Goal: Transaction & Acquisition: Purchase product/service

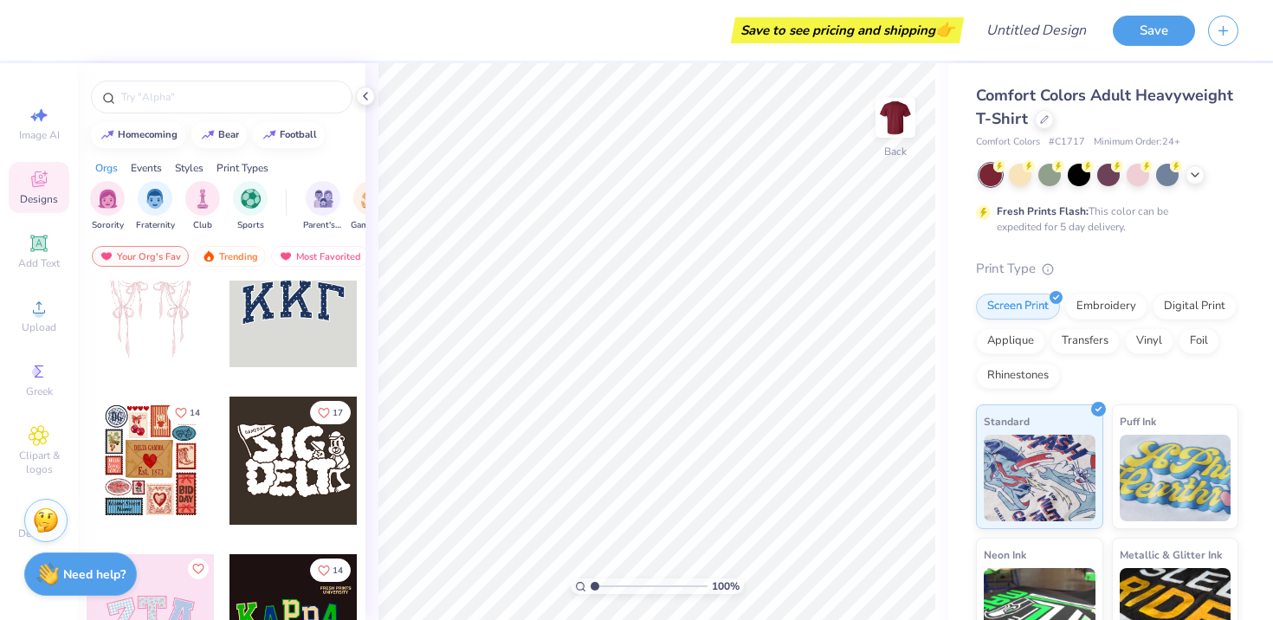
scroll to position [52, 0]
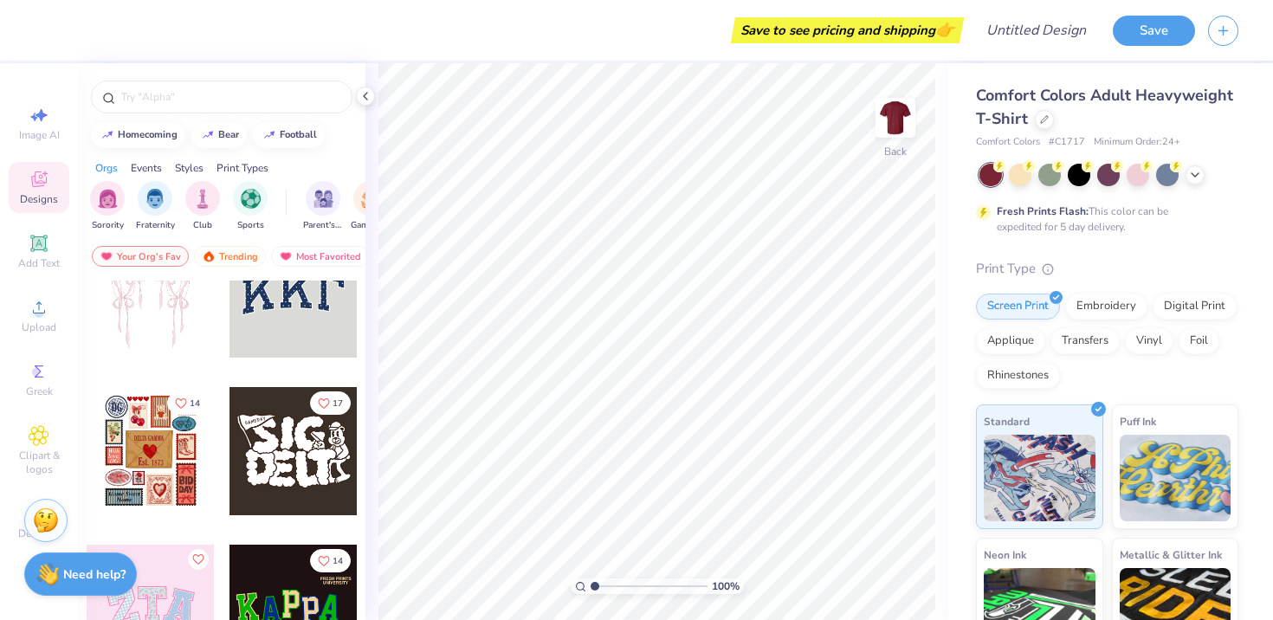
click at [160, 456] on div at bounding box center [151, 451] width 128 height 128
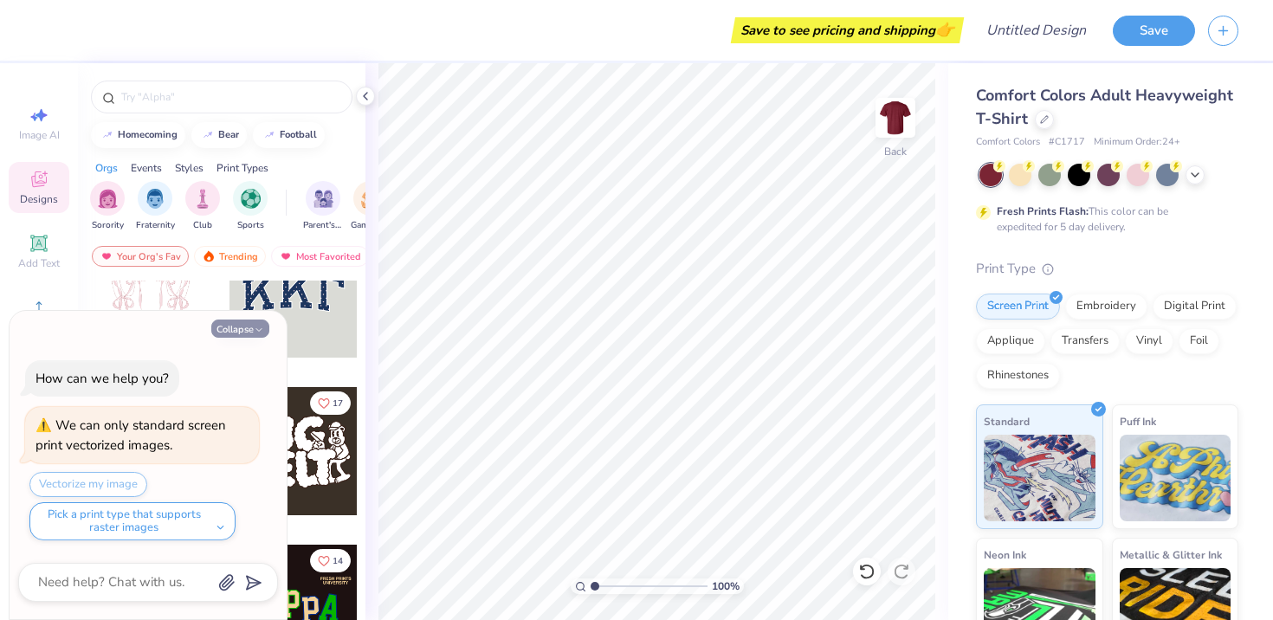
click at [258, 329] on icon "button" at bounding box center [259, 330] width 10 height 10
type textarea "x"
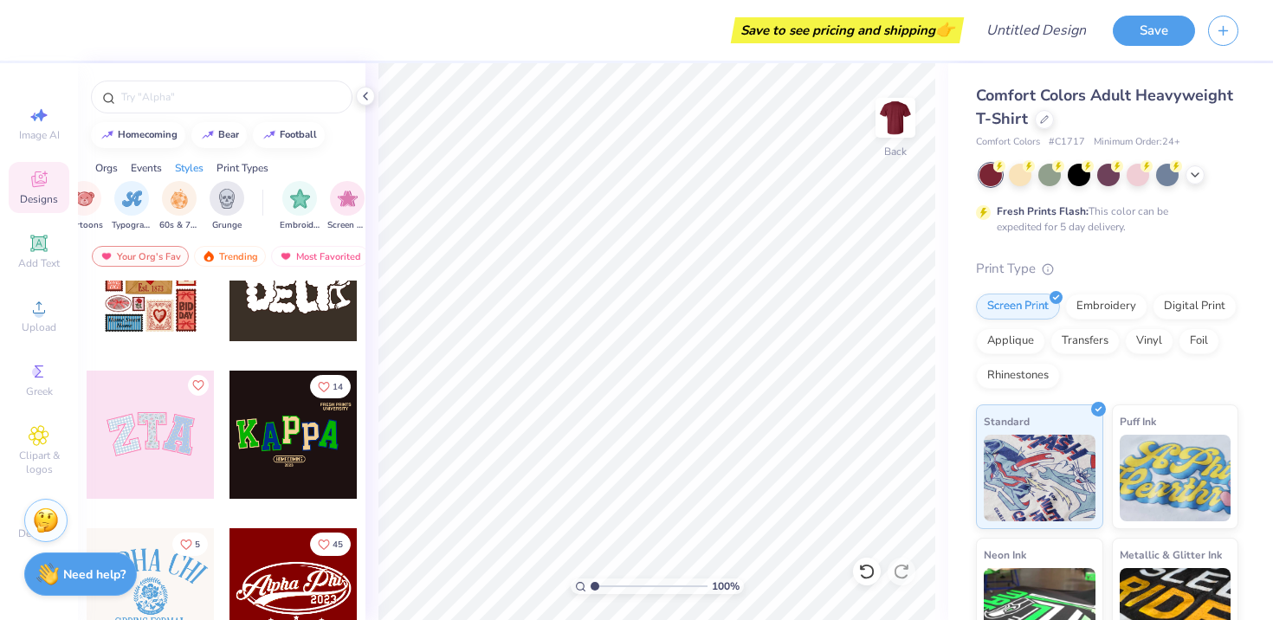
scroll to position [0, 1188]
click at [212, 197] on img "filter for 60s & 70s" at bounding box center [207, 197] width 19 height 20
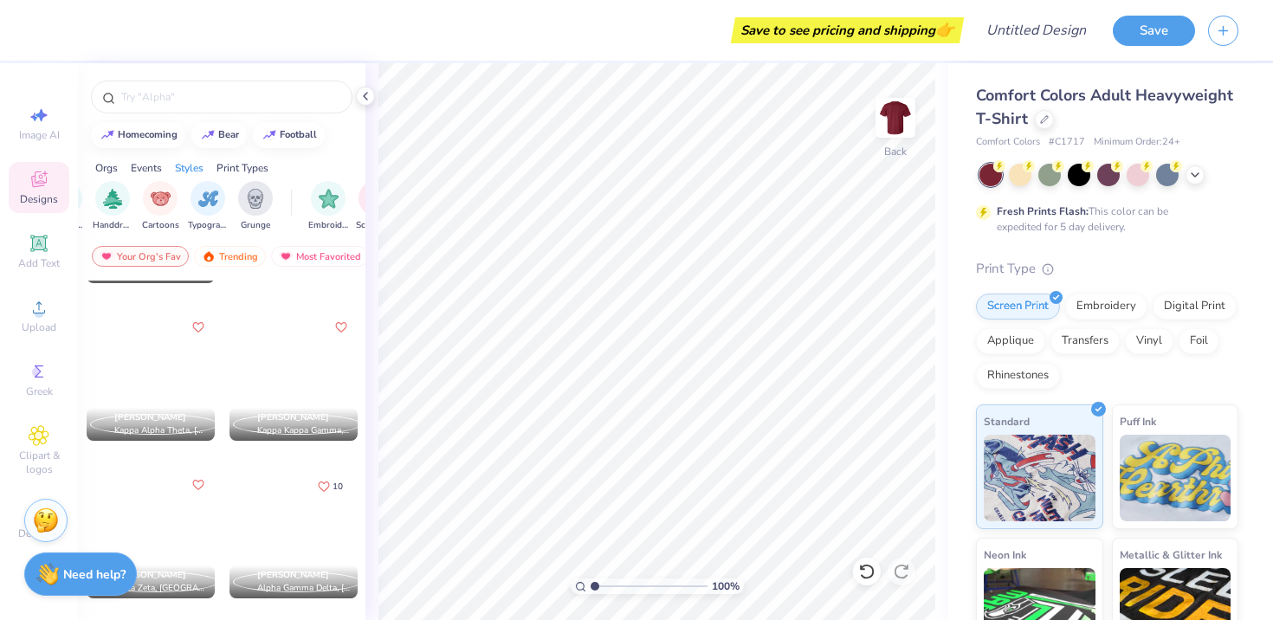
scroll to position [2181, 0]
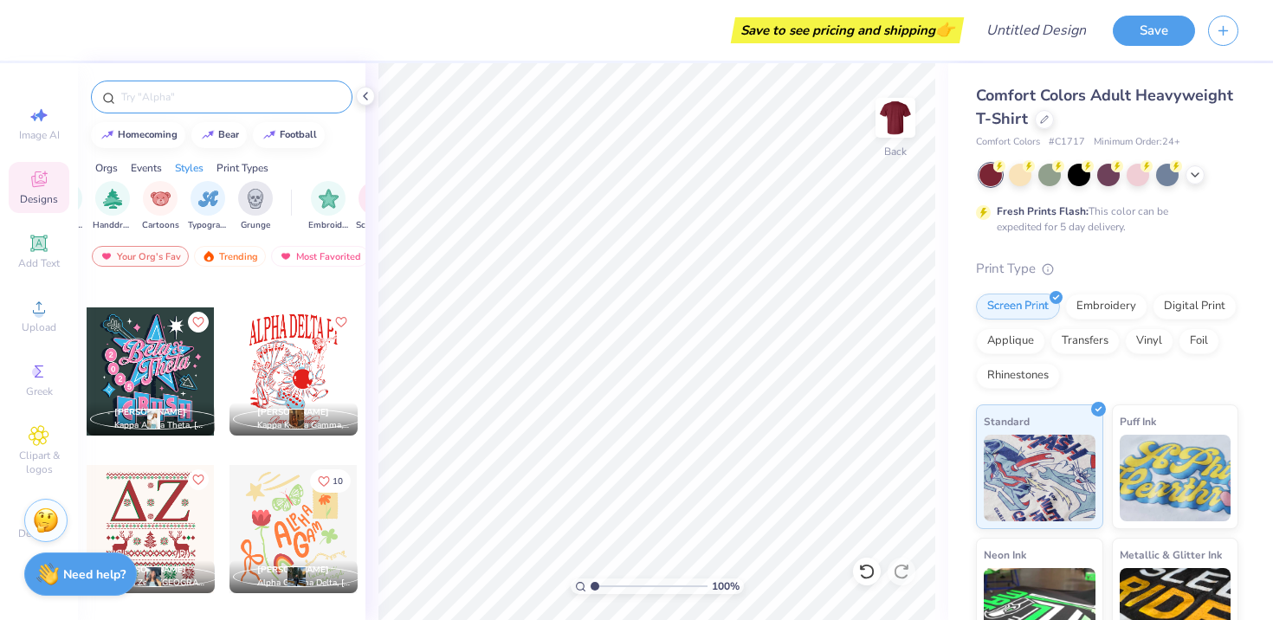
click at [176, 87] on div at bounding box center [222, 97] width 262 height 33
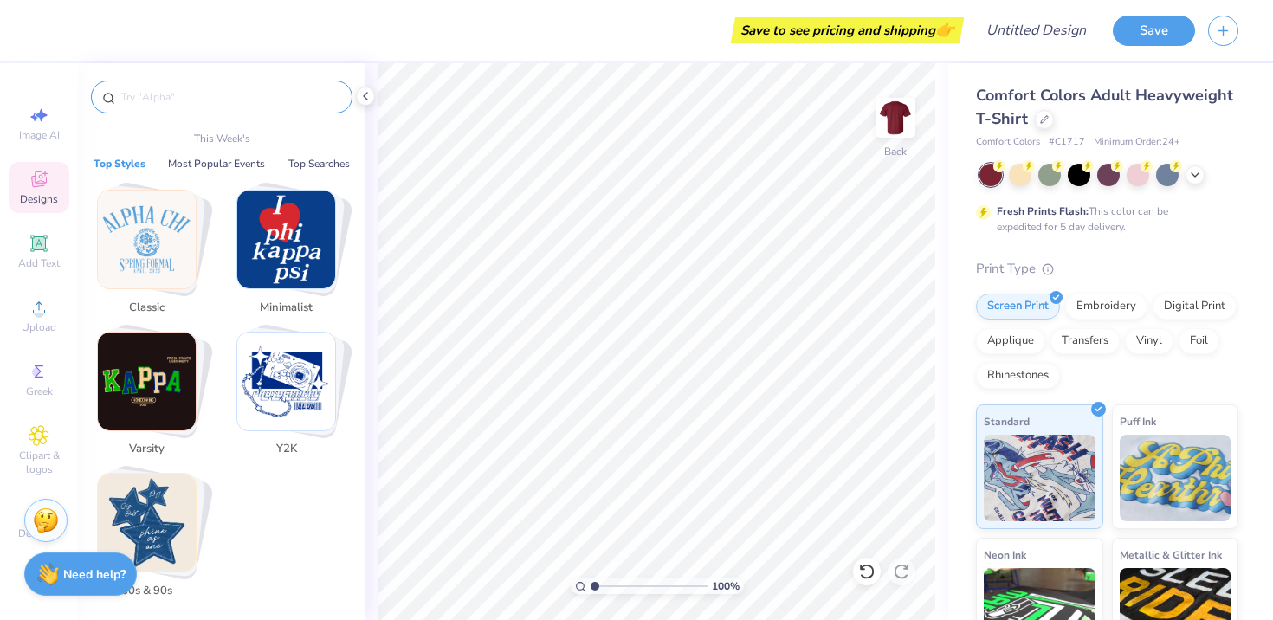
click at [176, 91] on input "text" at bounding box center [231, 96] width 222 height 17
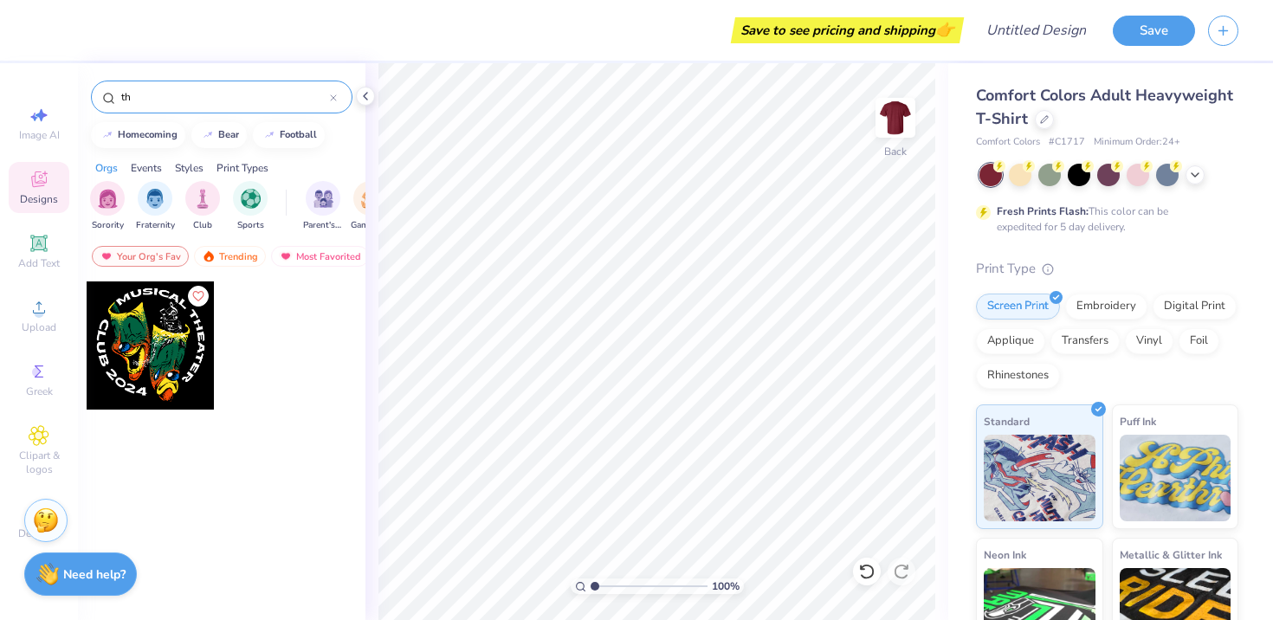
type input "t"
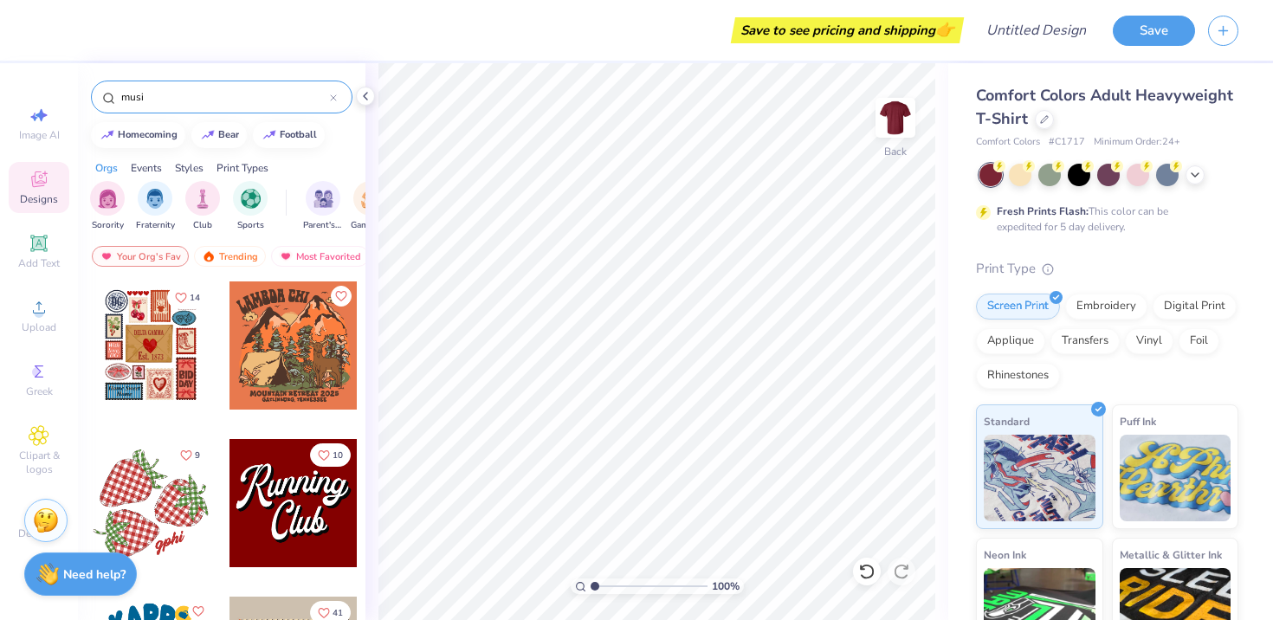
type input "music"
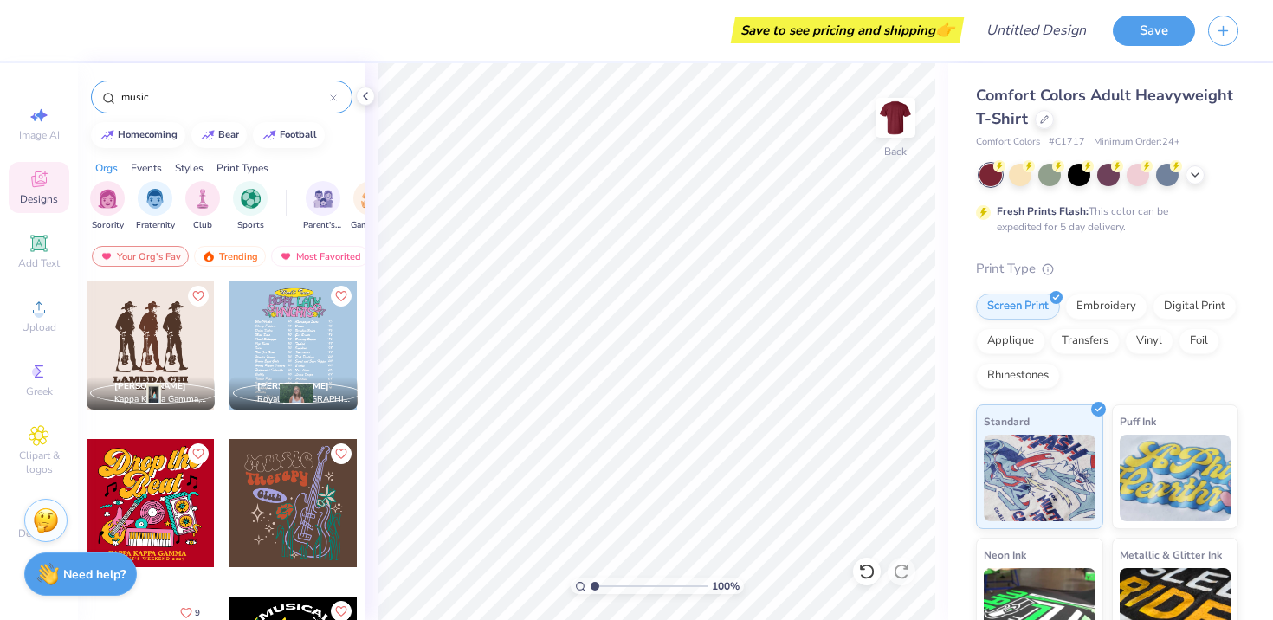
scroll to position [68, 0]
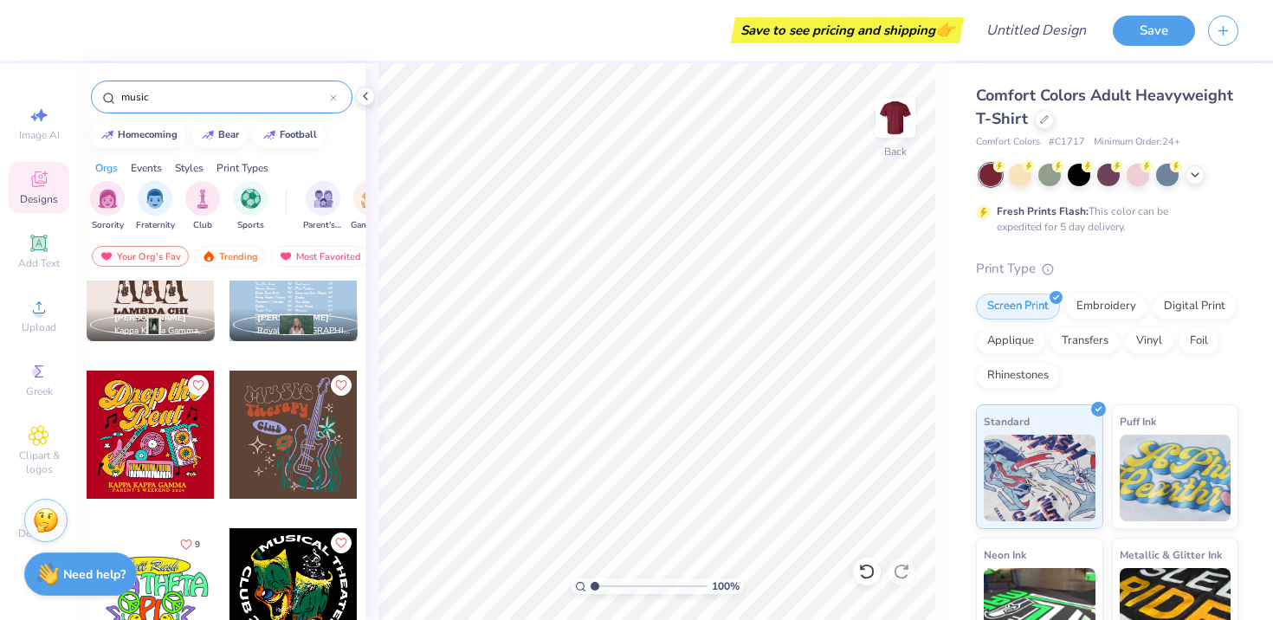
drag, startPoint x: 239, startPoint y: 97, endPoint x: 55, endPoint y: 96, distance: 183.6
click at [55, 96] on div "Save to see pricing and shipping 👉 Design Title Save Image AI Designs Add Text …" at bounding box center [636, 310] width 1273 height 620
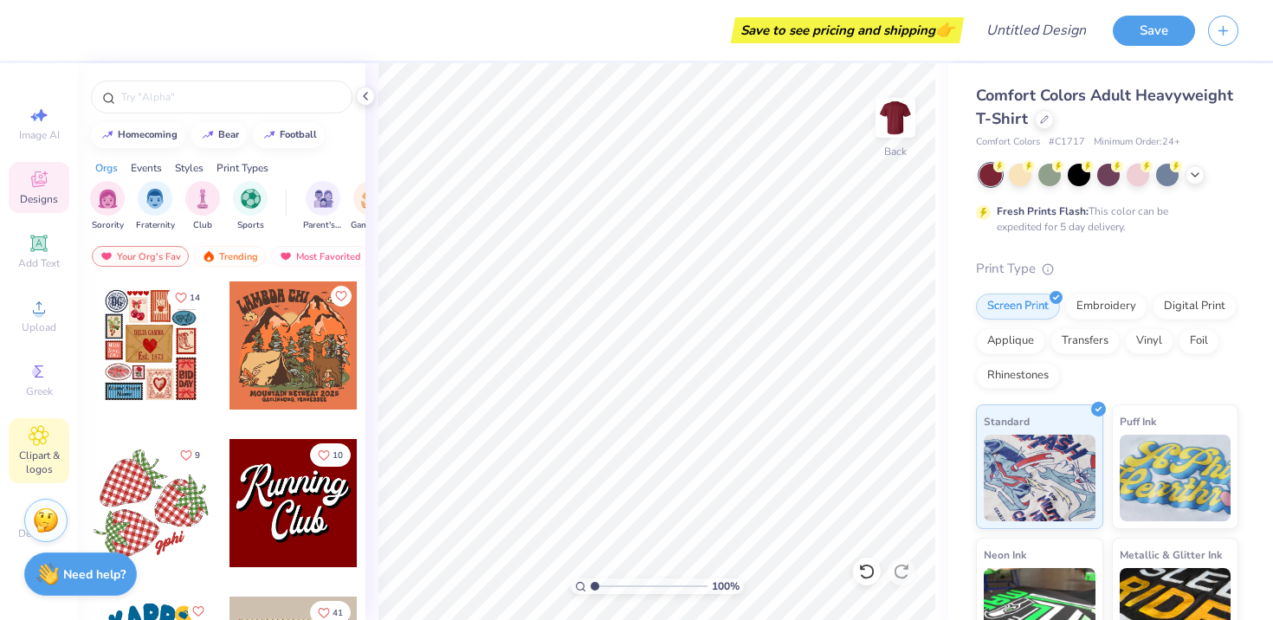
click at [36, 442] on icon at bounding box center [39, 435] width 20 height 21
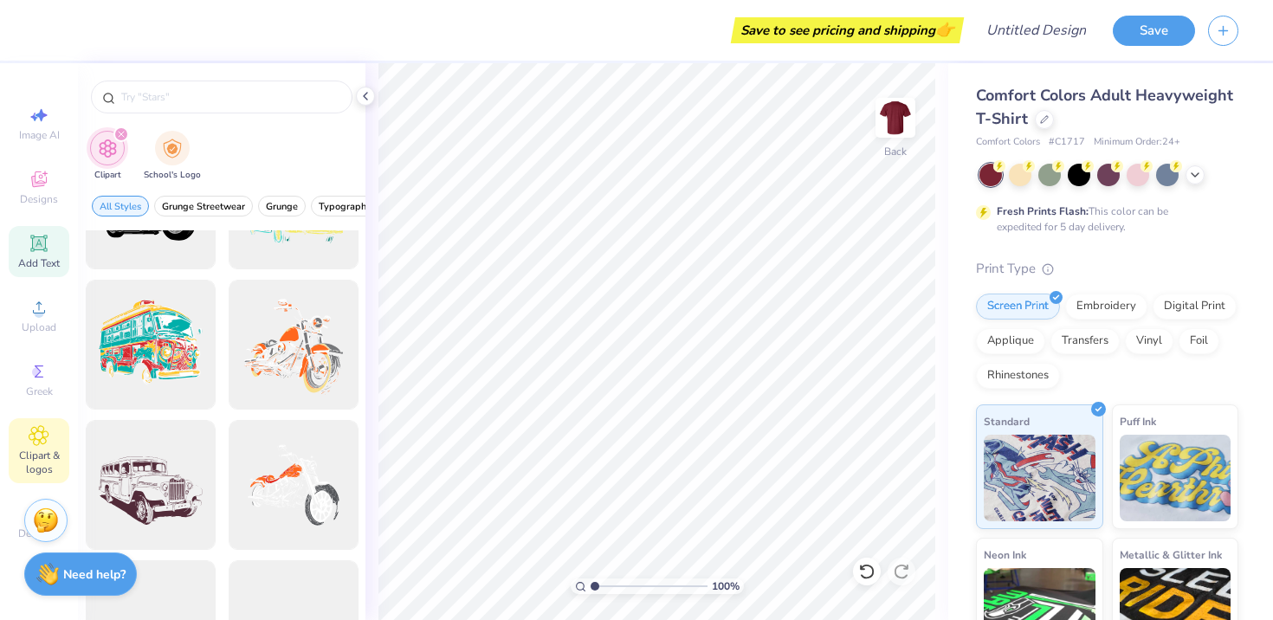
scroll to position [0, 0]
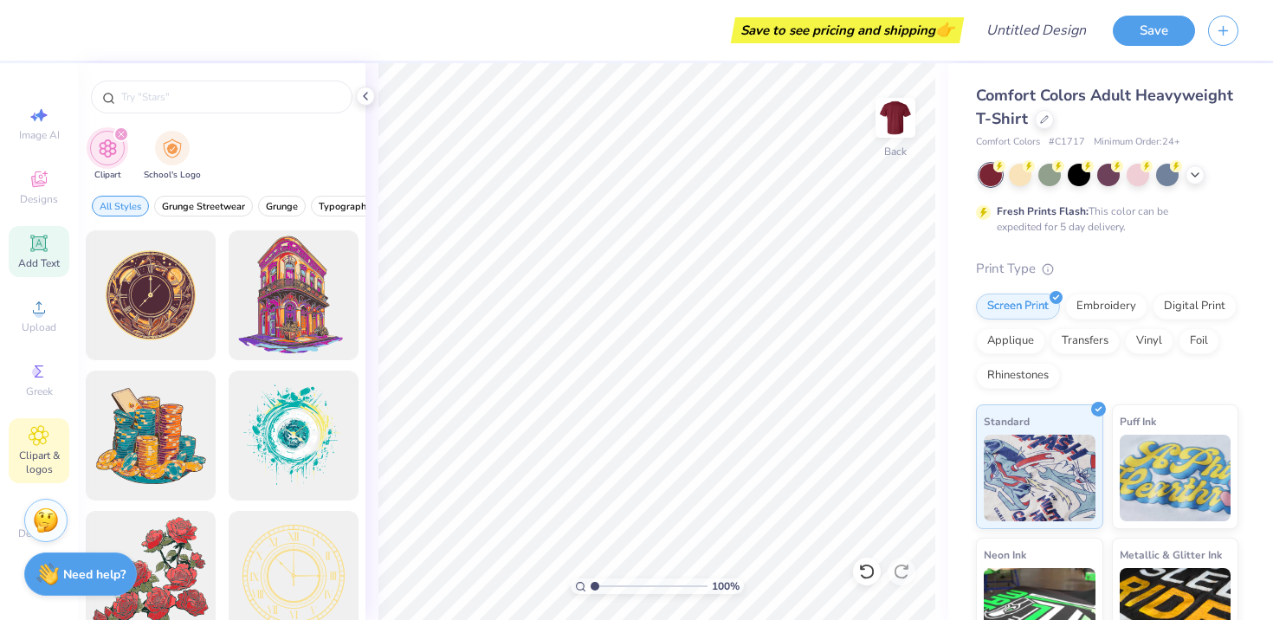
click at [42, 257] on span "Add Text" at bounding box center [39, 263] width 42 height 14
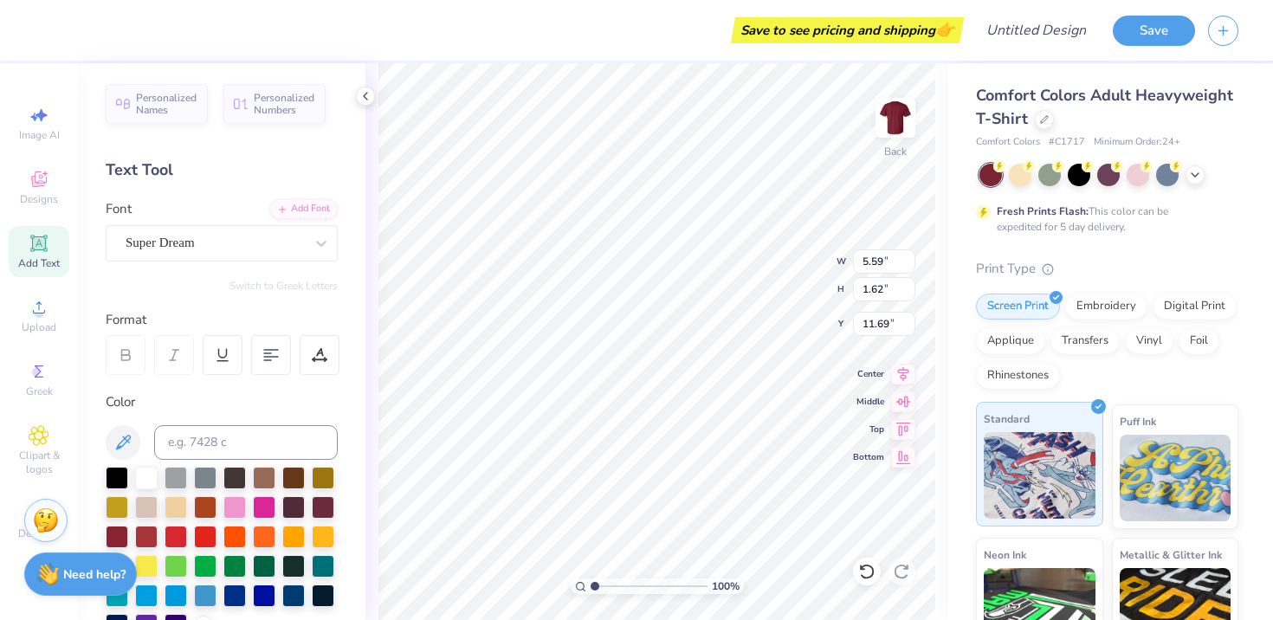
scroll to position [1, 1]
type textarea "AGGIE MUSICAL THEATER CLUB"
type input "9.97"
type input "2.69"
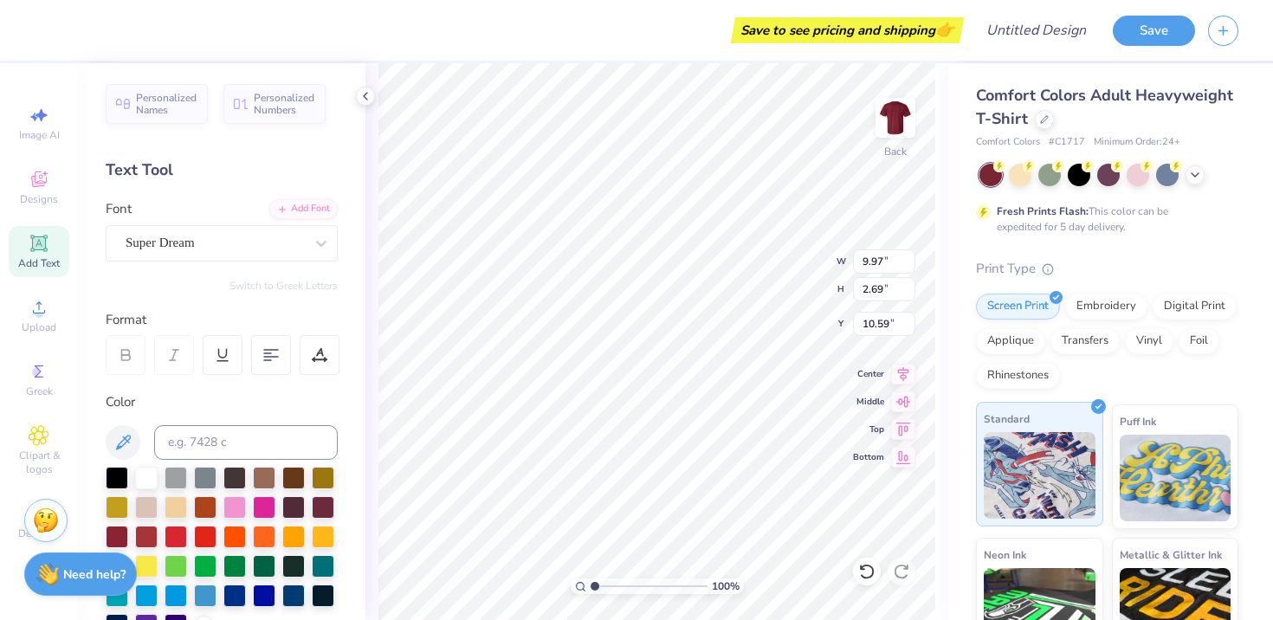
type input "4.30"
click at [217, 243] on div "Little Days Alt" at bounding box center [215, 243] width 182 height 27
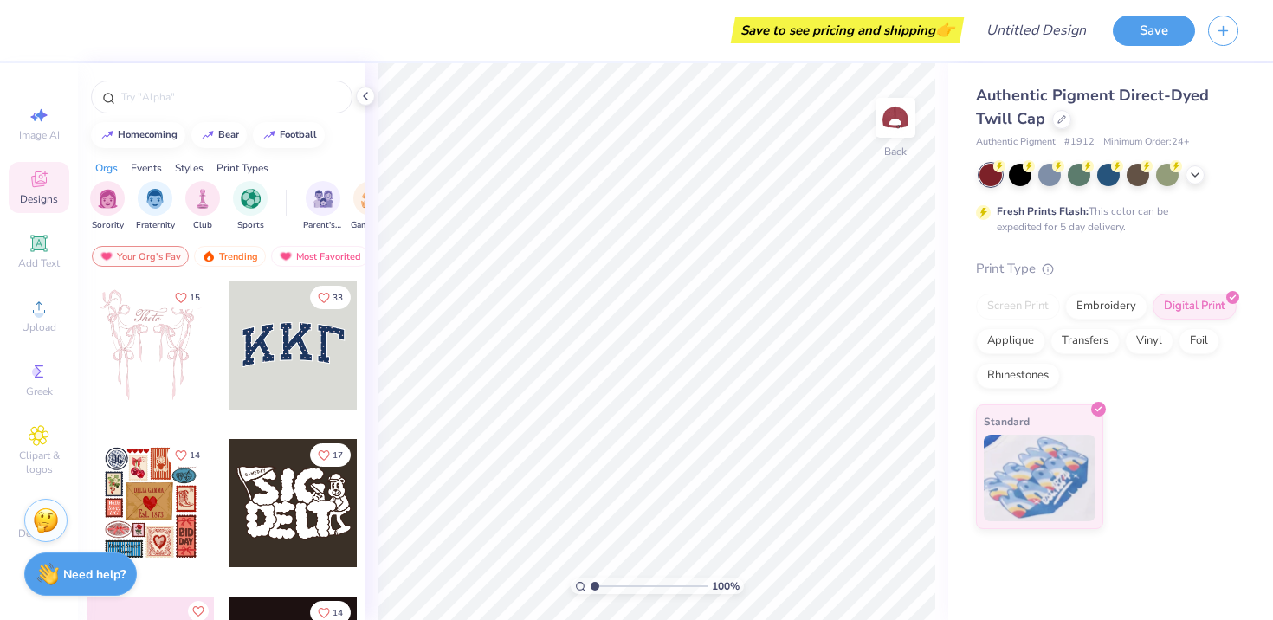
click at [131, 331] on div at bounding box center [151, 345] width 128 height 128
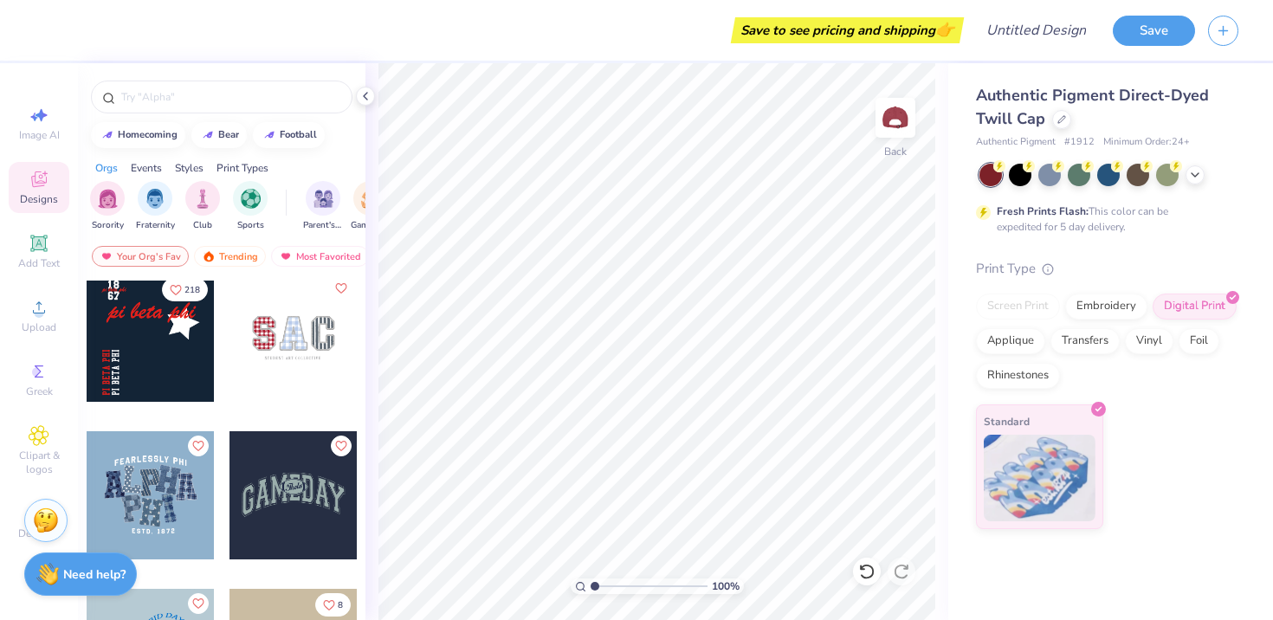
scroll to position [4122, 0]
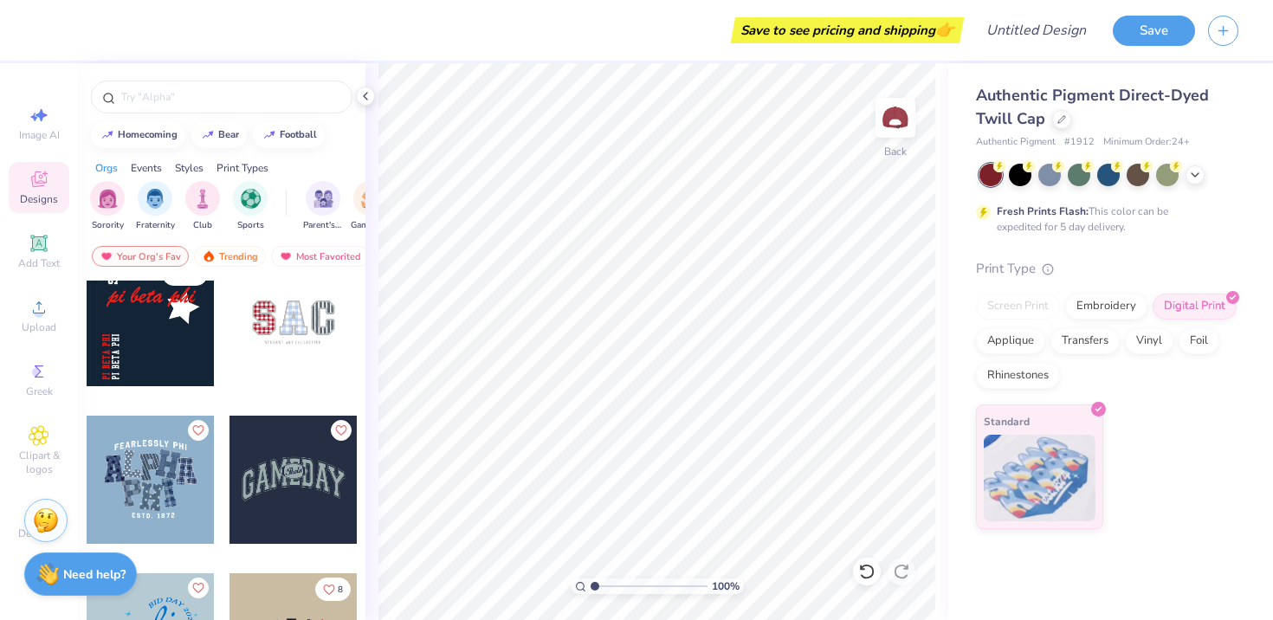
click at [291, 324] on div at bounding box center [294, 322] width 128 height 128
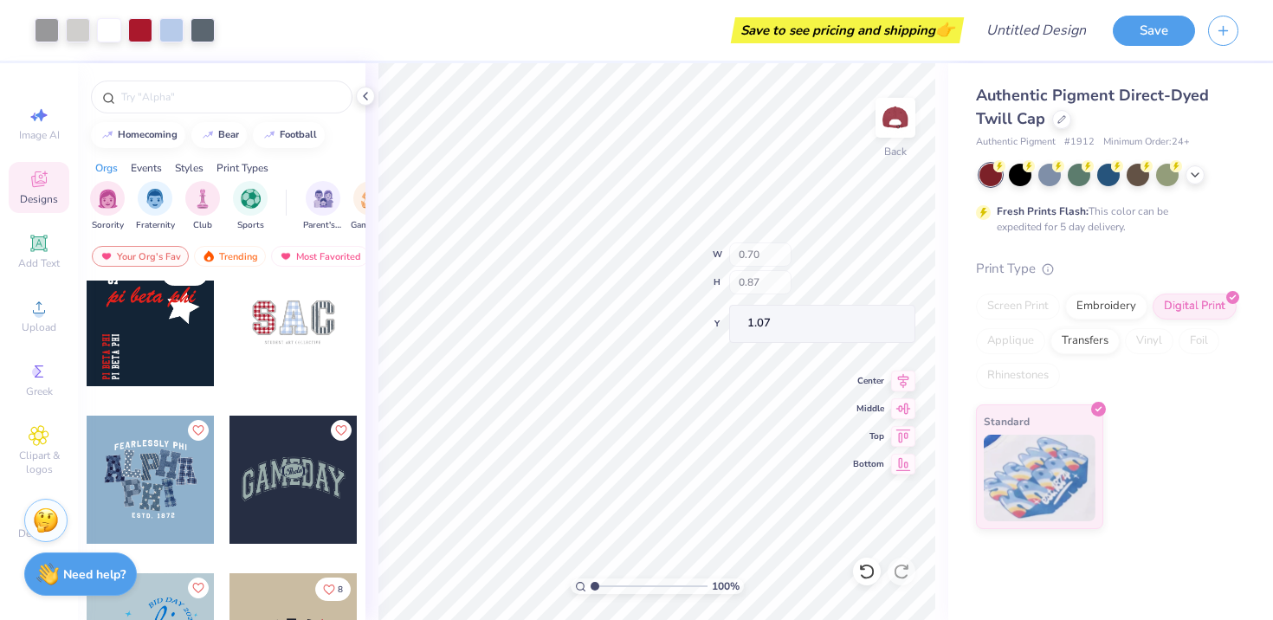
click at [773, 292] on div "100 % Back W 0.70 H 0.87 Y 1.07 Center Middle Top Bottom" at bounding box center [656, 341] width 583 height 557
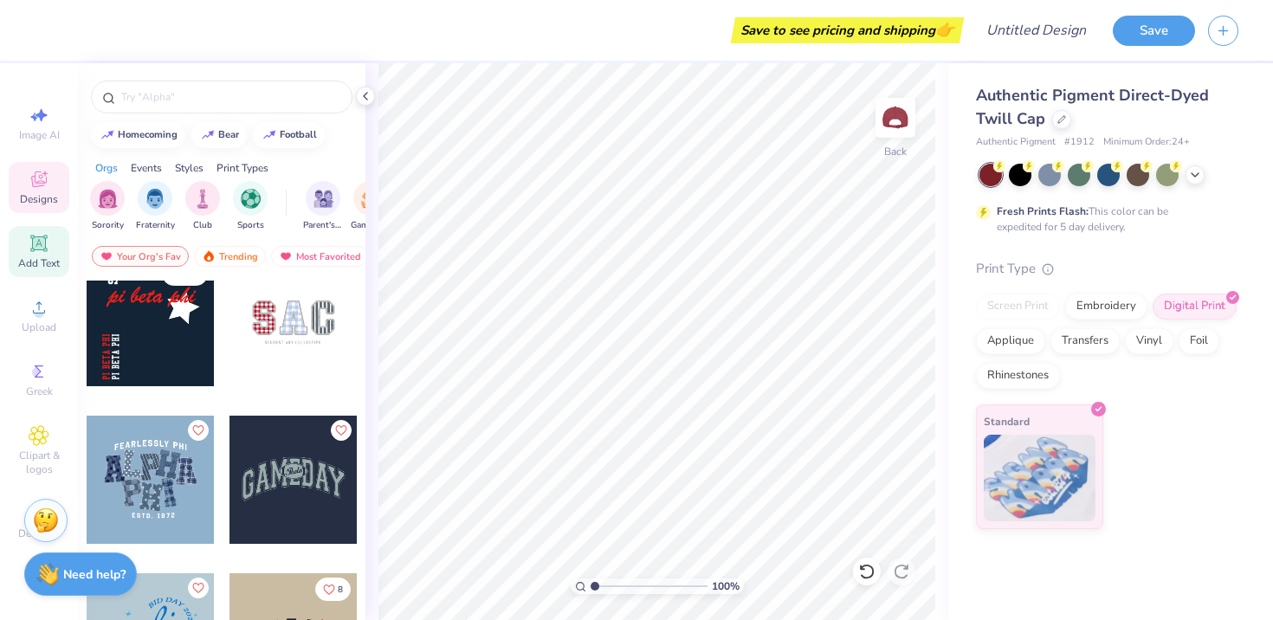
click at [26, 255] on div "Add Text" at bounding box center [39, 251] width 61 height 51
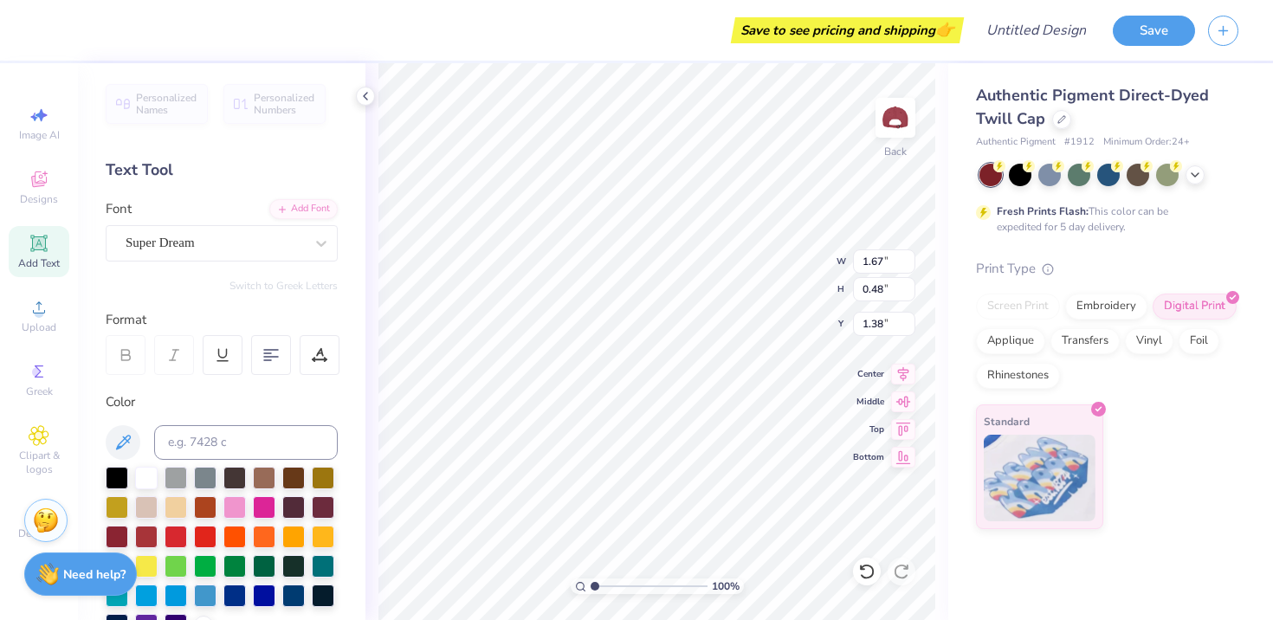
type textarea "AMTC"
click at [36, 456] on span "Clipart & logos" at bounding box center [39, 463] width 61 height 28
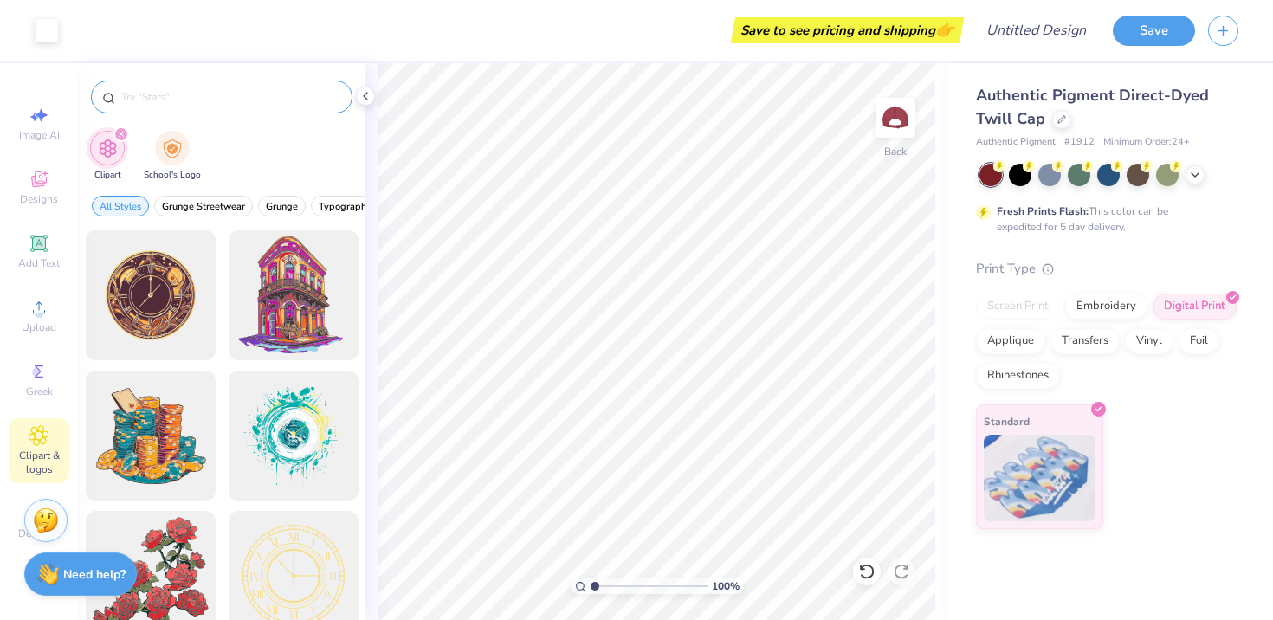
click at [182, 83] on div at bounding box center [222, 97] width 262 height 33
click at [185, 92] on input "text" at bounding box center [231, 96] width 222 height 17
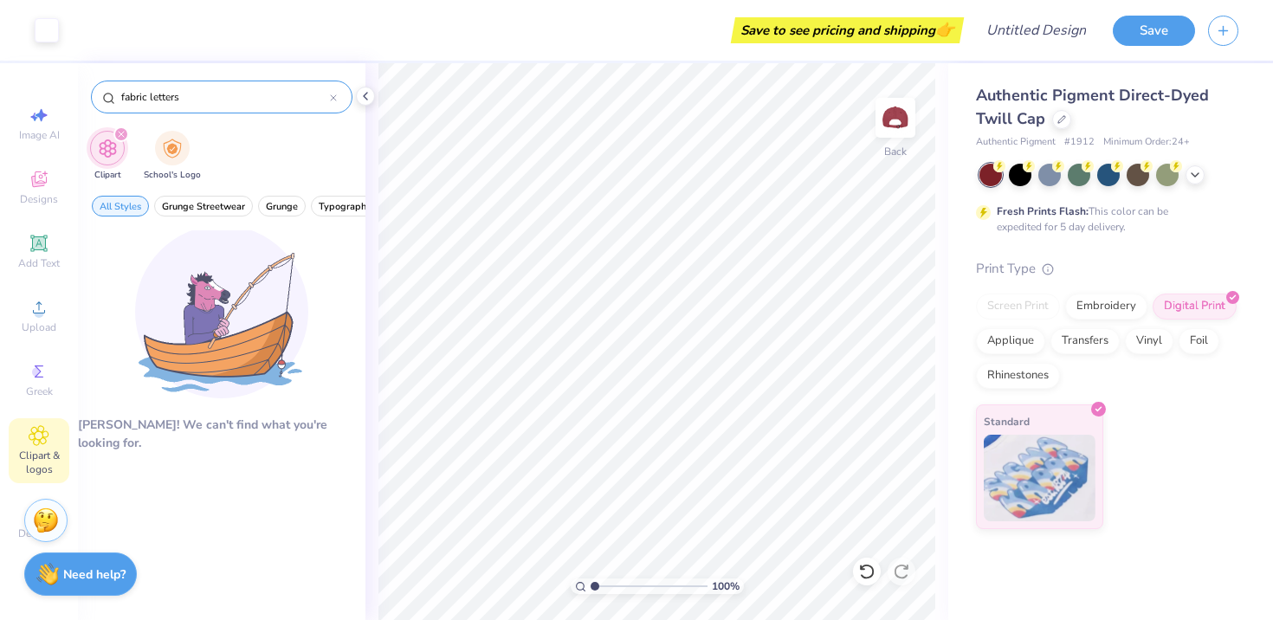
drag, startPoint x: 152, startPoint y: 97, endPoint x: 116, endPoint y: 94, distance: 36.5
click at [116, 94] on div "fabric letters" at bounding box center [222, 97] width 262 height 33
type input "letters"
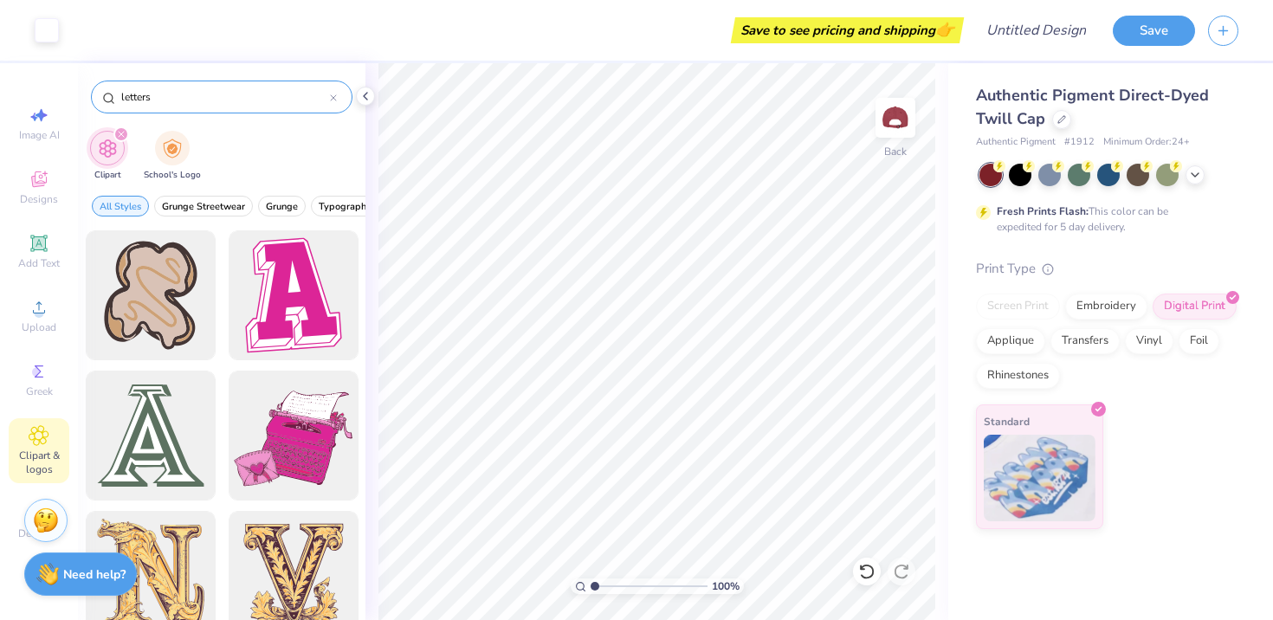
click at [336, 100] on icon at bounding box center [333, 97] width 7 height 7
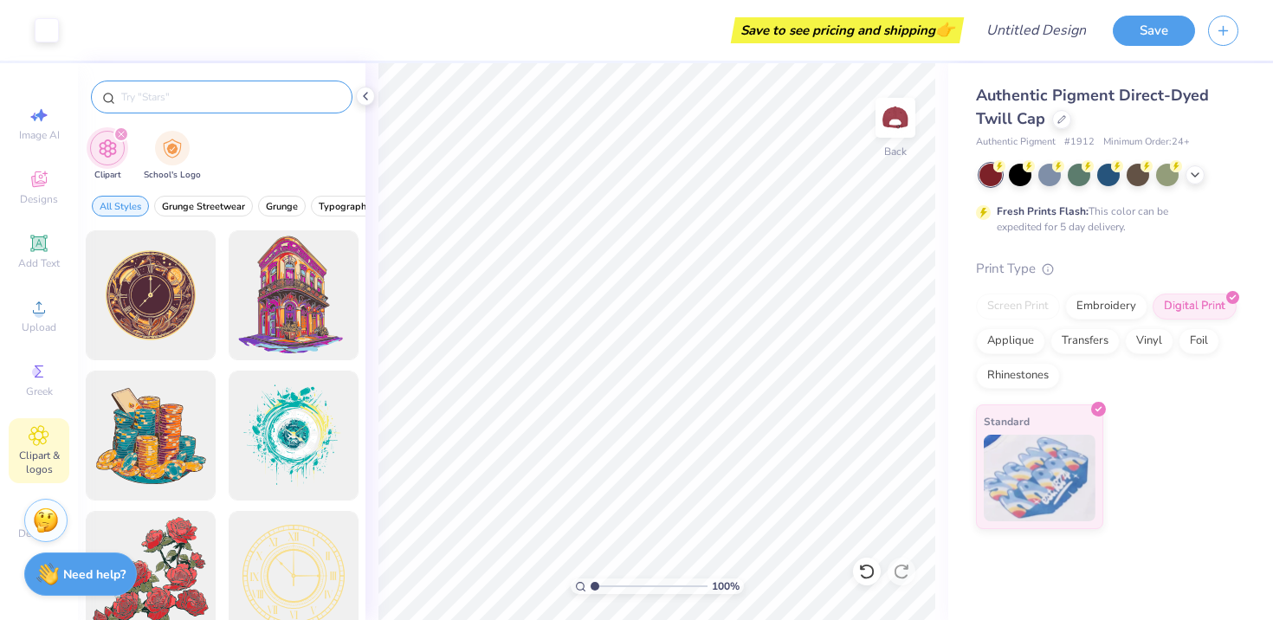
click at [113, 164] on div "Clipart" at bounding box center [107, 156] width 35 height 51
click at [120, 143] on div "filter for Clipart" at bounding box center [107, 148] width 35 height 35
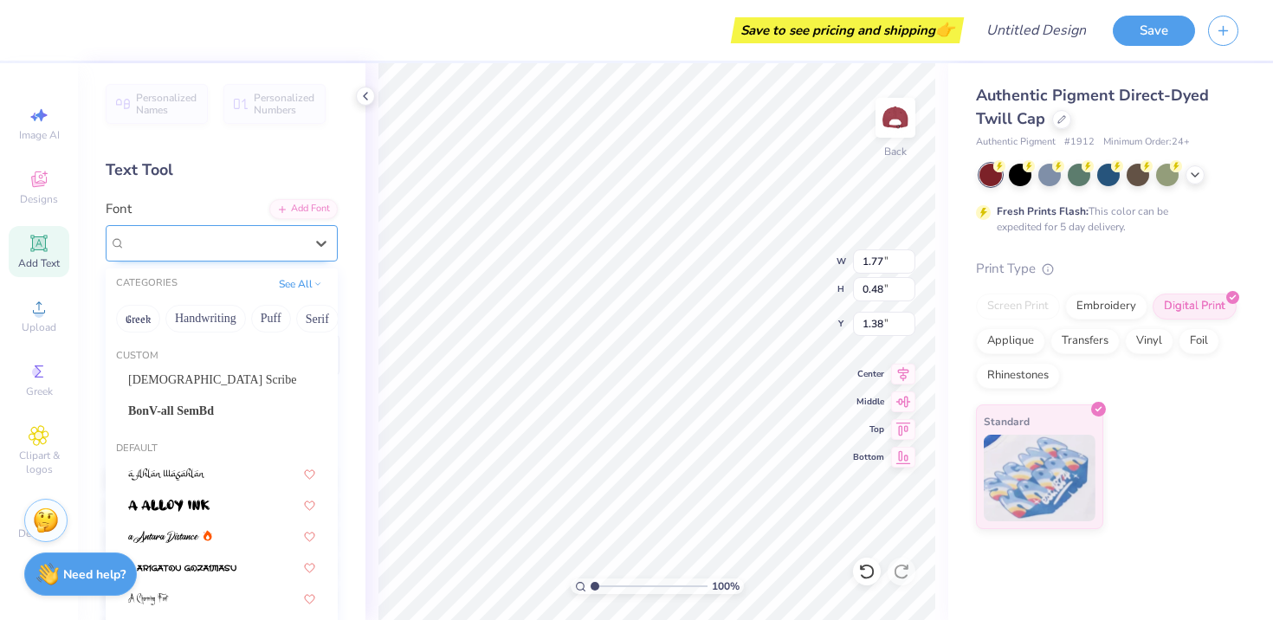
click at [275, 247] on div "Super Dream" at bounding box center [215, 243] width 182 height 27
click at [137, 326] on button "Bold" at bounding box center [135, 319] width 42 height 28
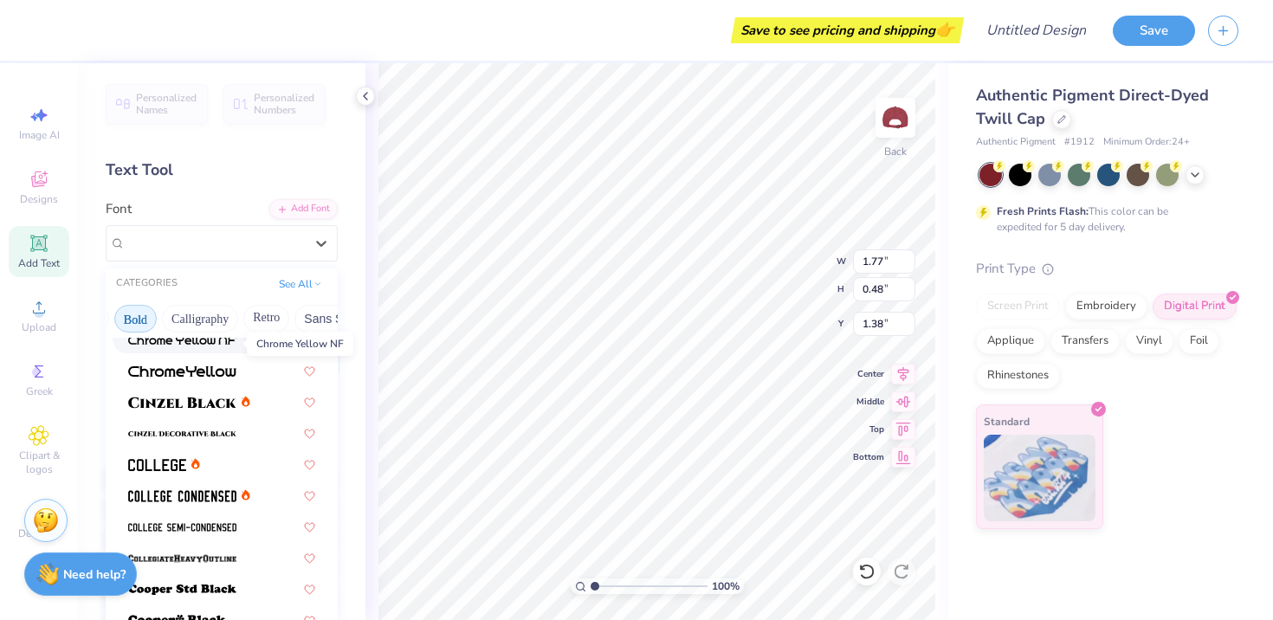
scroll to position [74, 0]
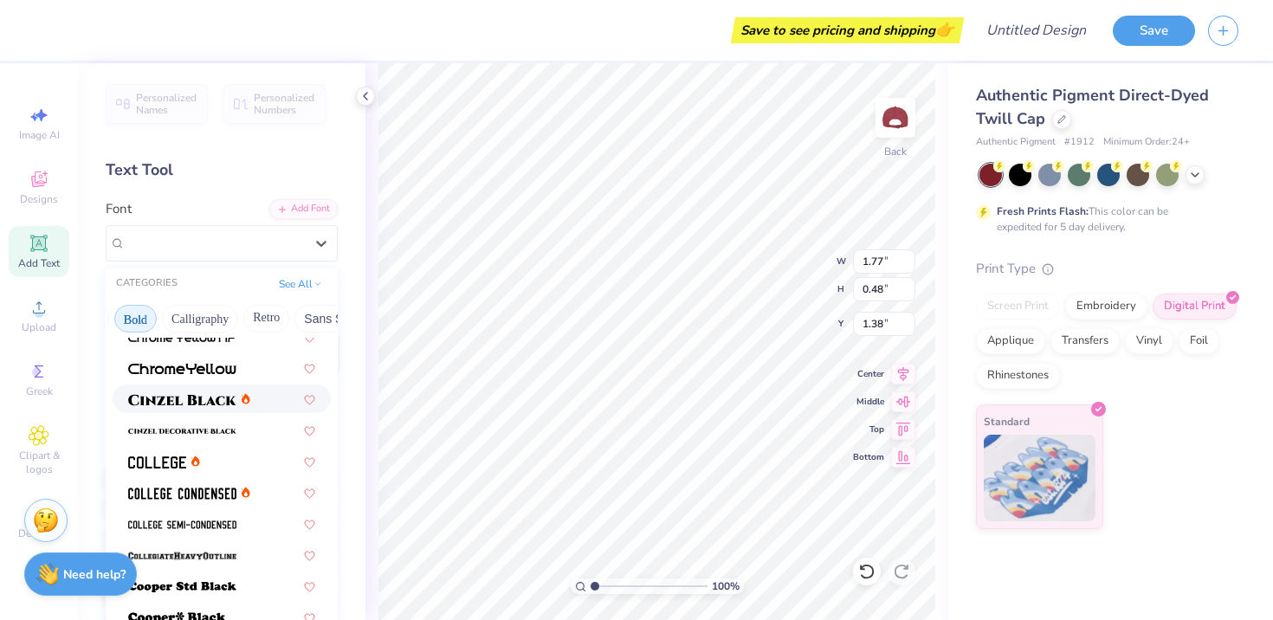
click at [212, 406] on span at bounding box center [182, 399] width 108 height 18
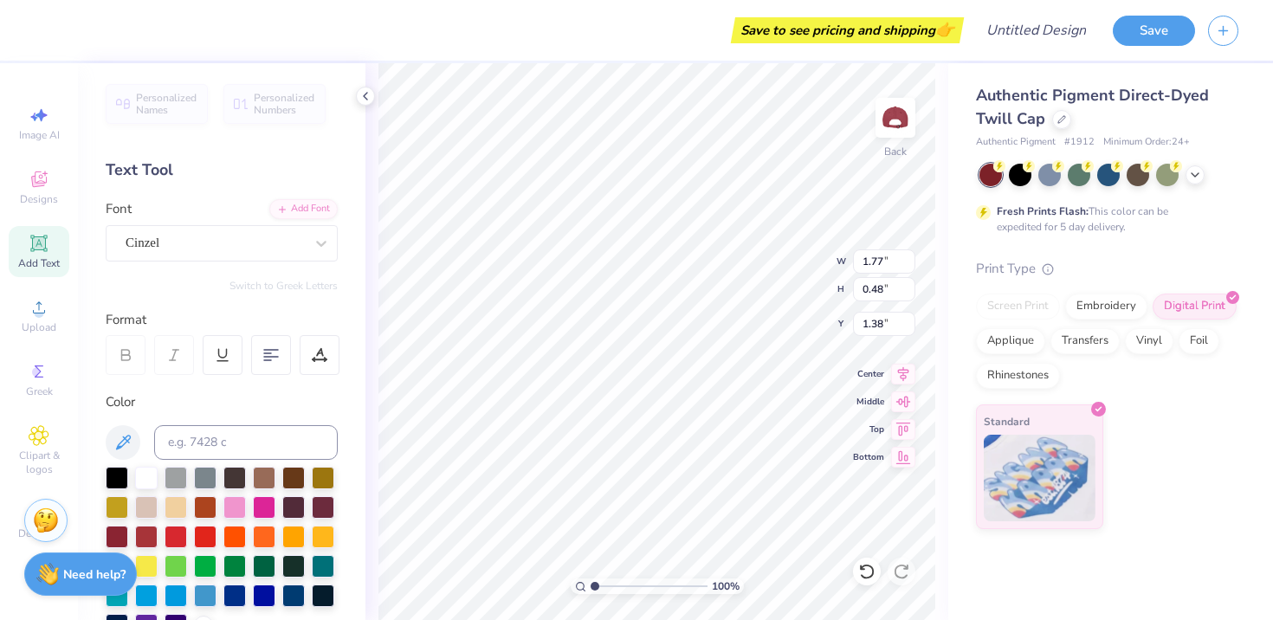
type input "2.19"
type input "0.52"
type input "1.37"
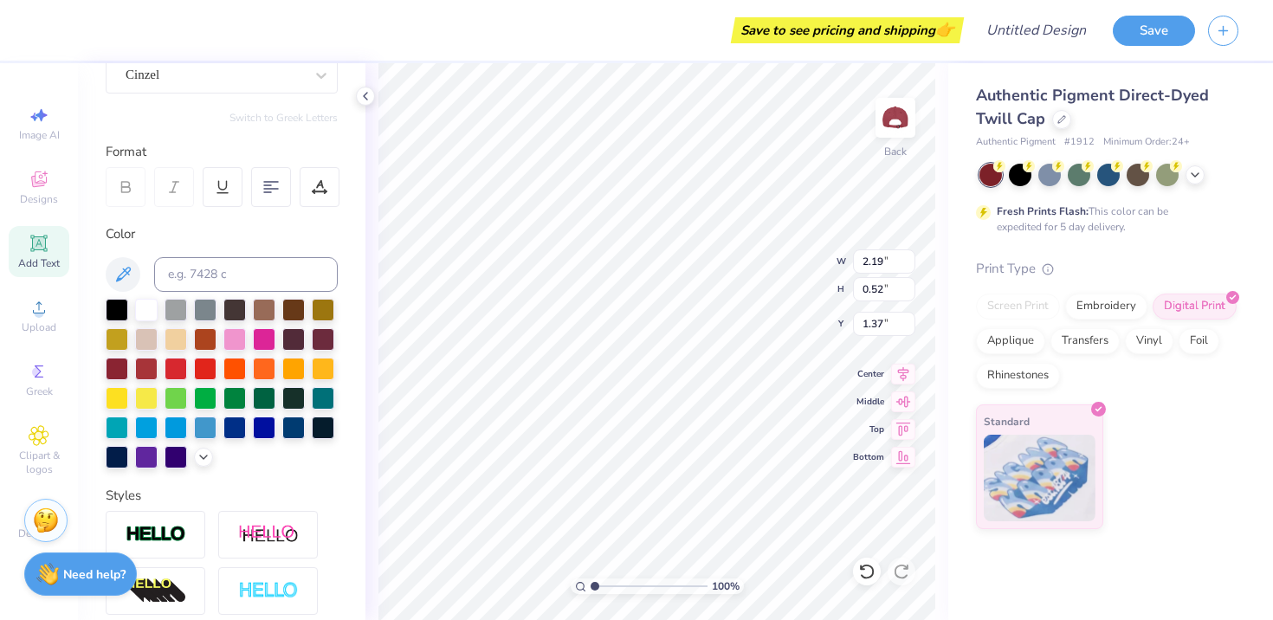
scroll to position [149, 0]
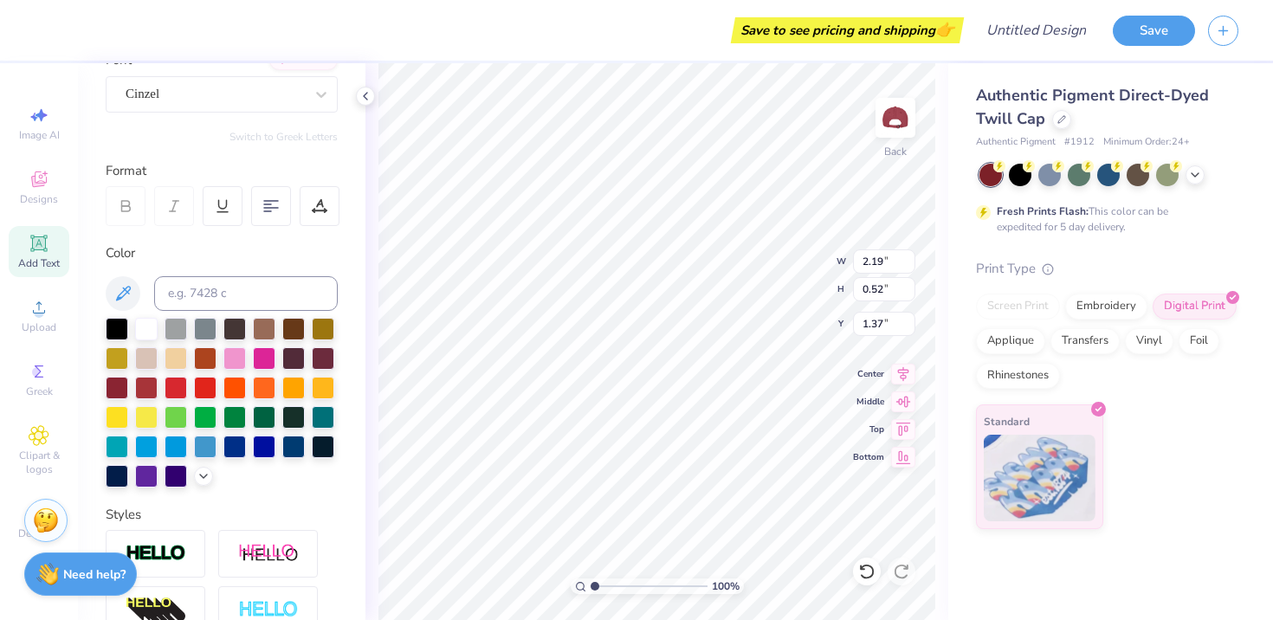
type input "3.67"
type input "0.87"
type input "1.48"
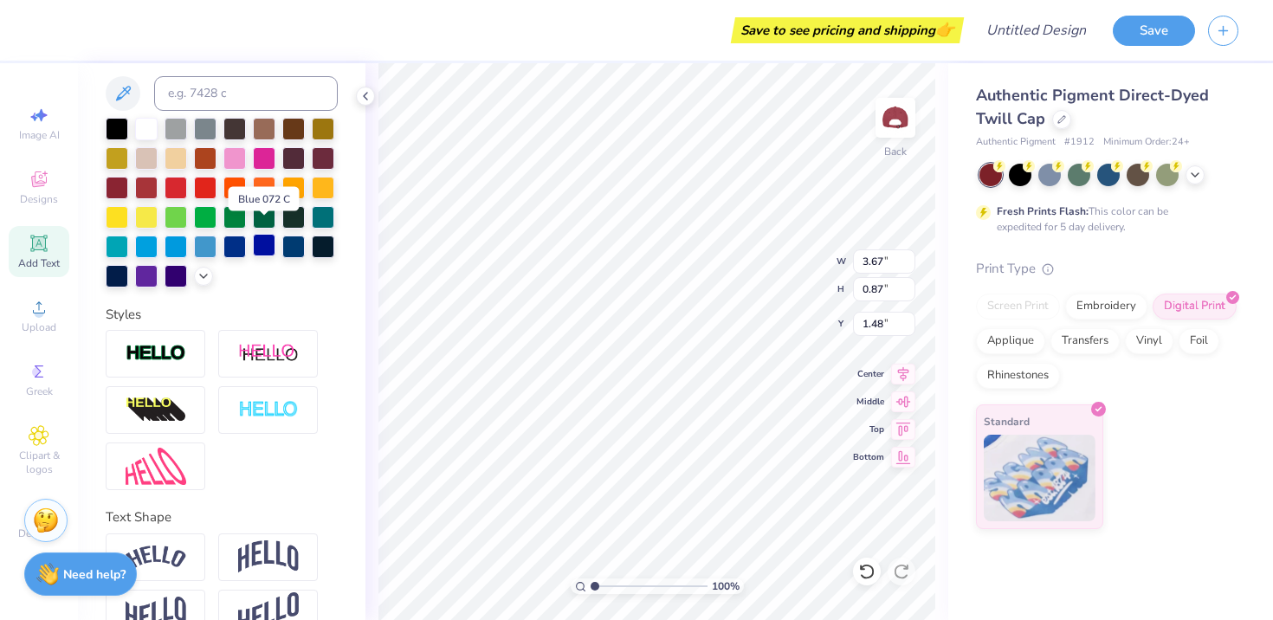
scroll to position [386, 0]
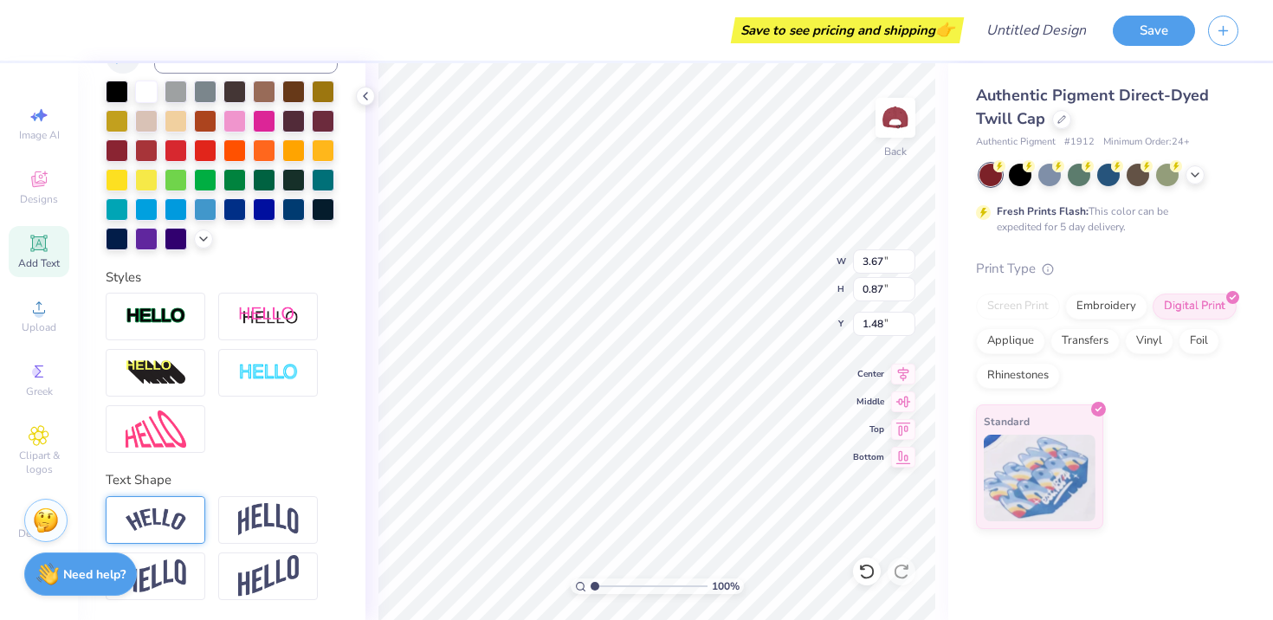
click at [168, 511] on img at bounding box center [156, 519] width 61 height 23
type input "4.32"
type input "1.37"
type input "1.23"
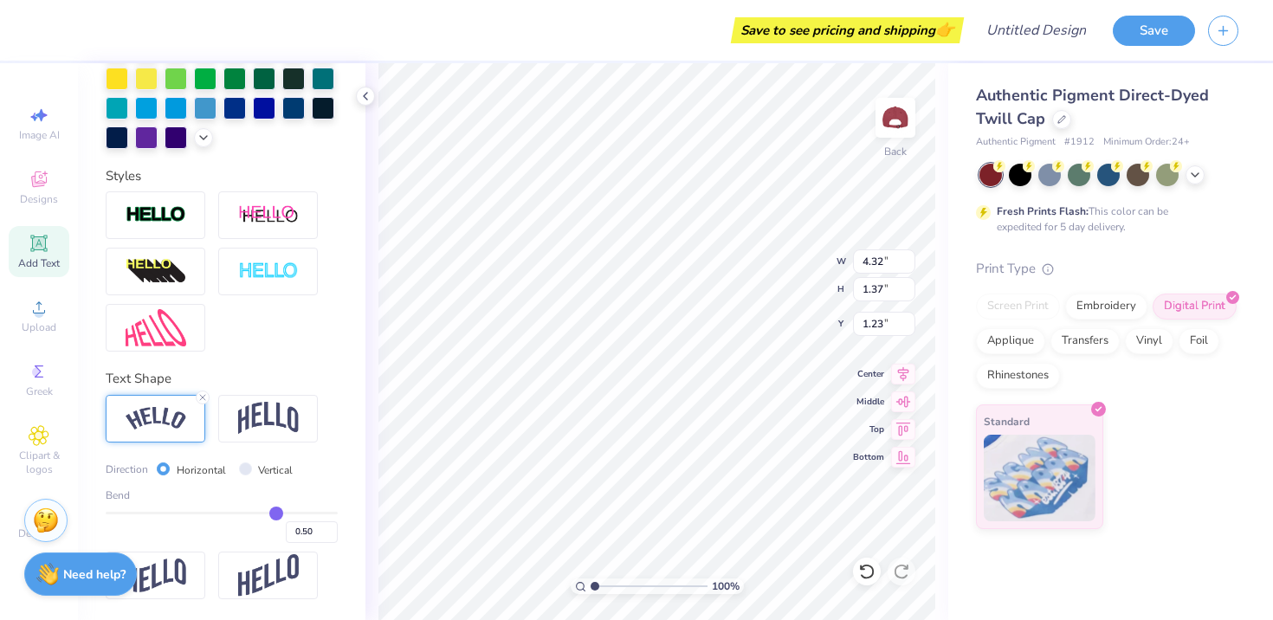
type input "0.53"
type input "0.52"
type input "0.51"
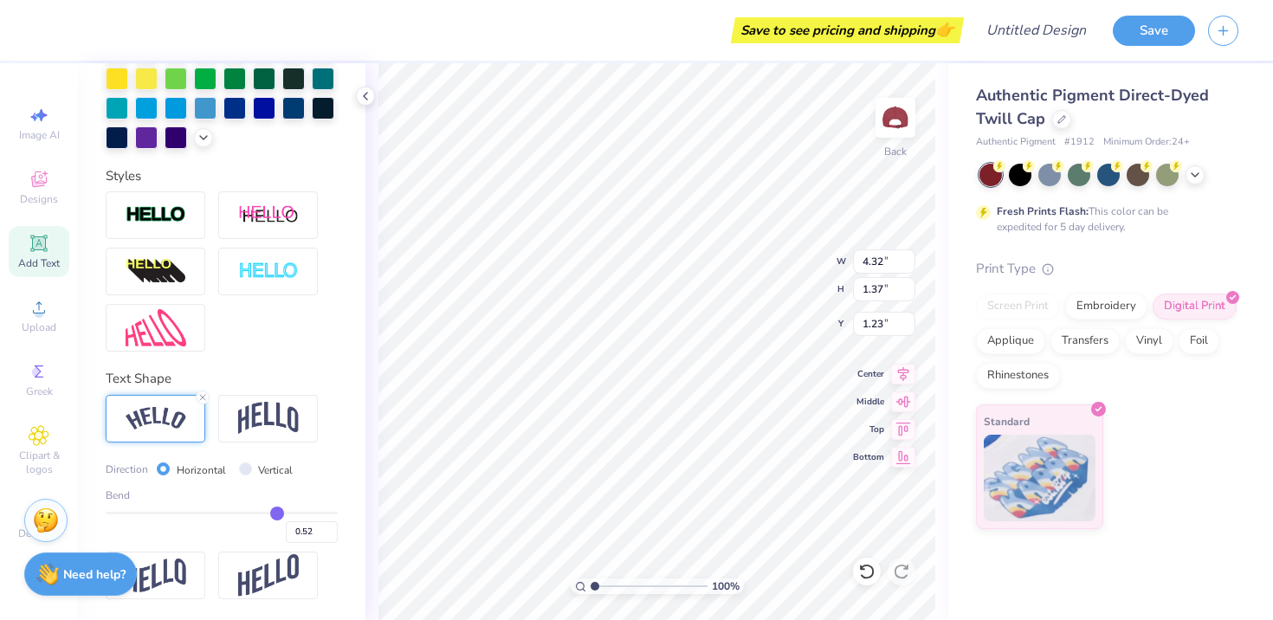
type input "0.51"
type input "0.5"
type input "0.50"
type input "0.49"
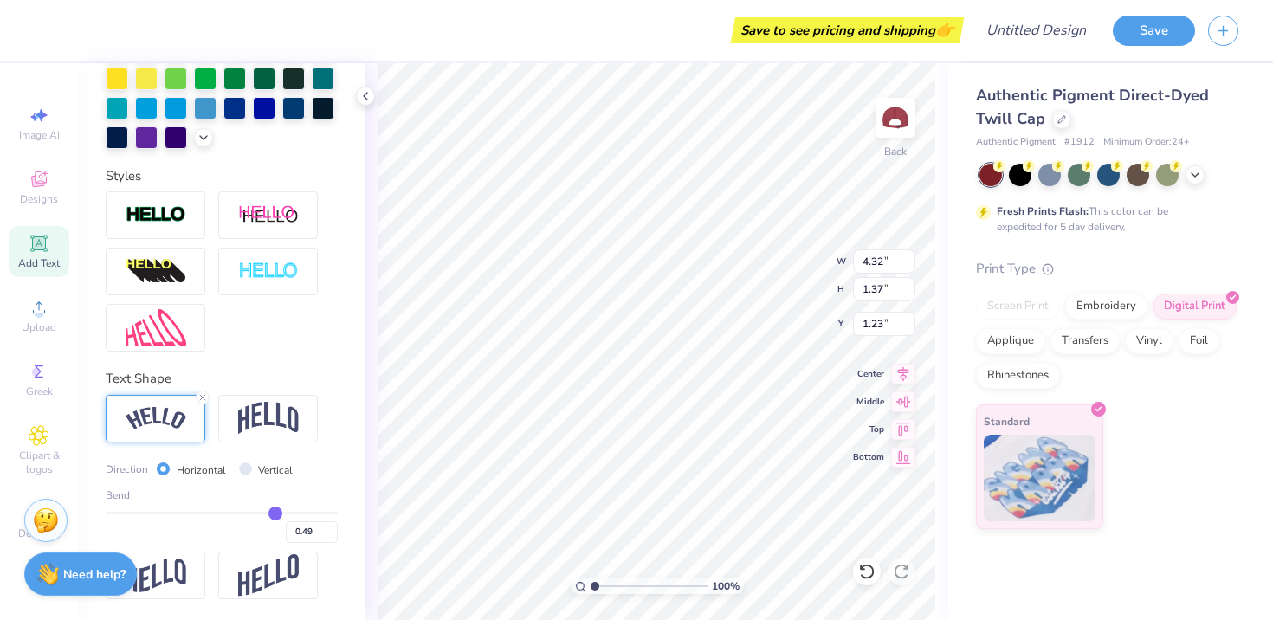
type input "0.48"
type input "0.47"
type input "0.46"
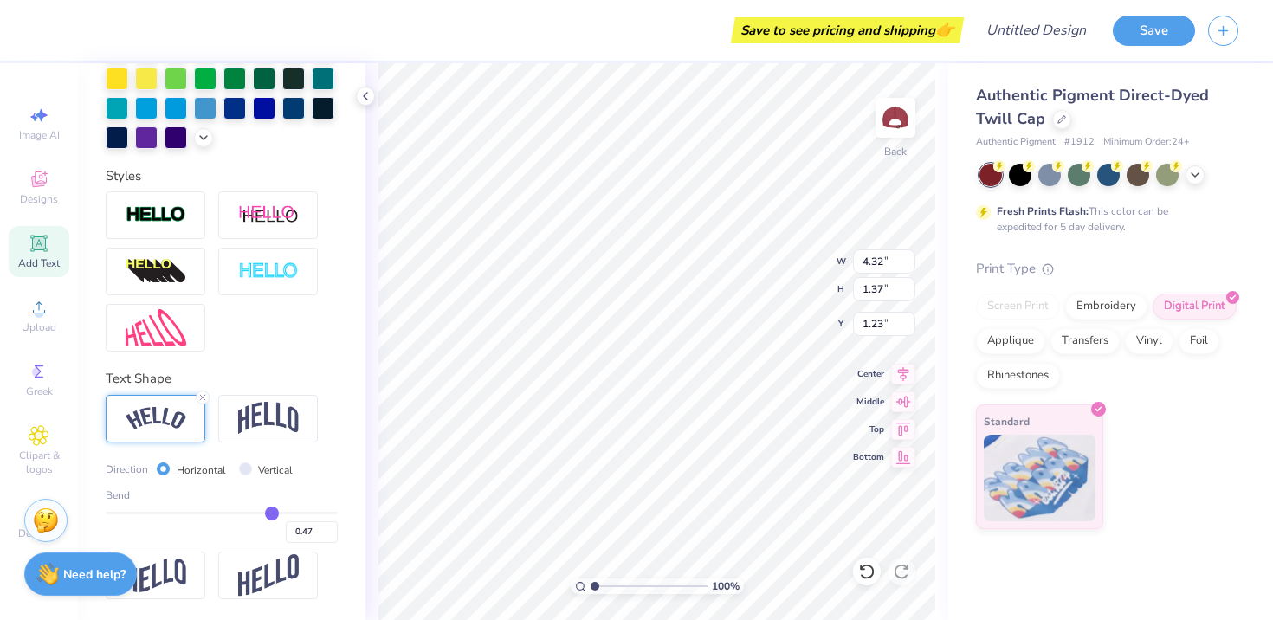
type input "0.46"
type input "0.45"
type input "0.44"
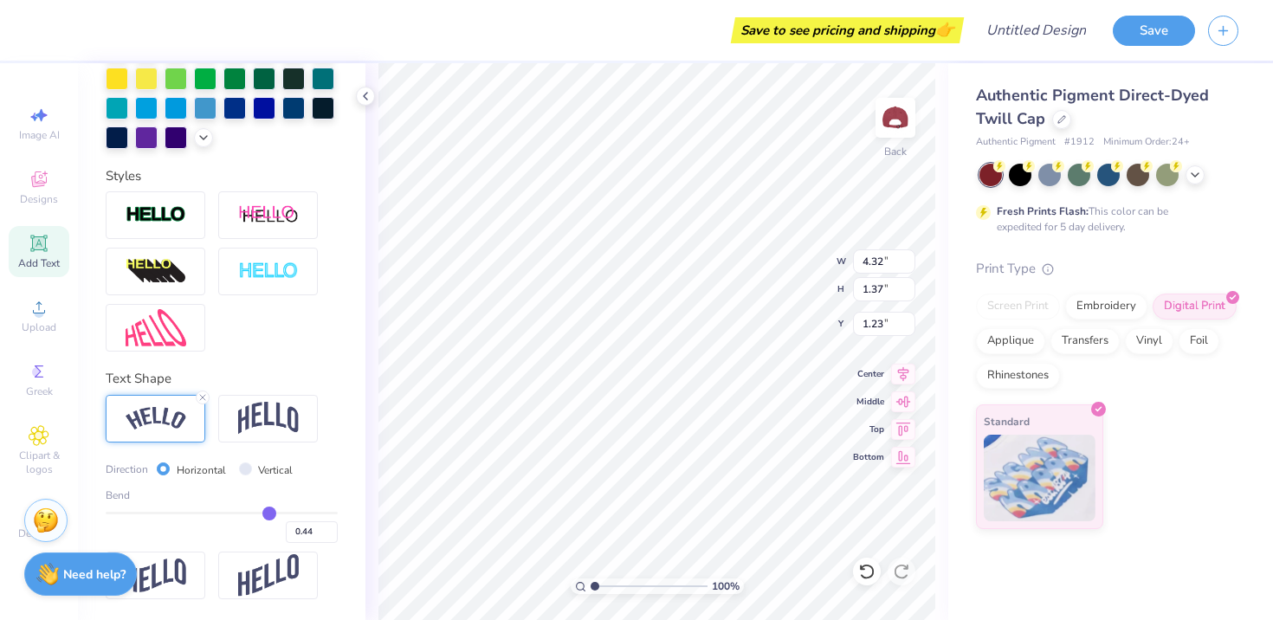
type input "0.43"
type input "0.42"
type input "0.41"
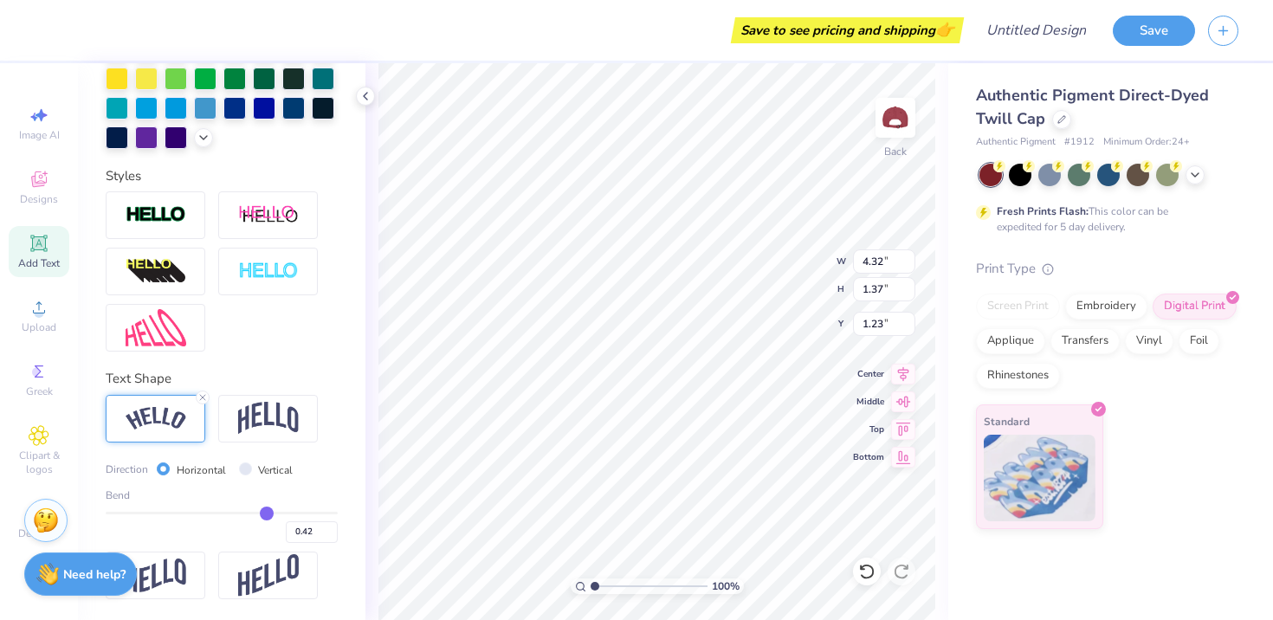
type input "0.41"
type input "0.4"
type input "0.40"
type input "0.39"
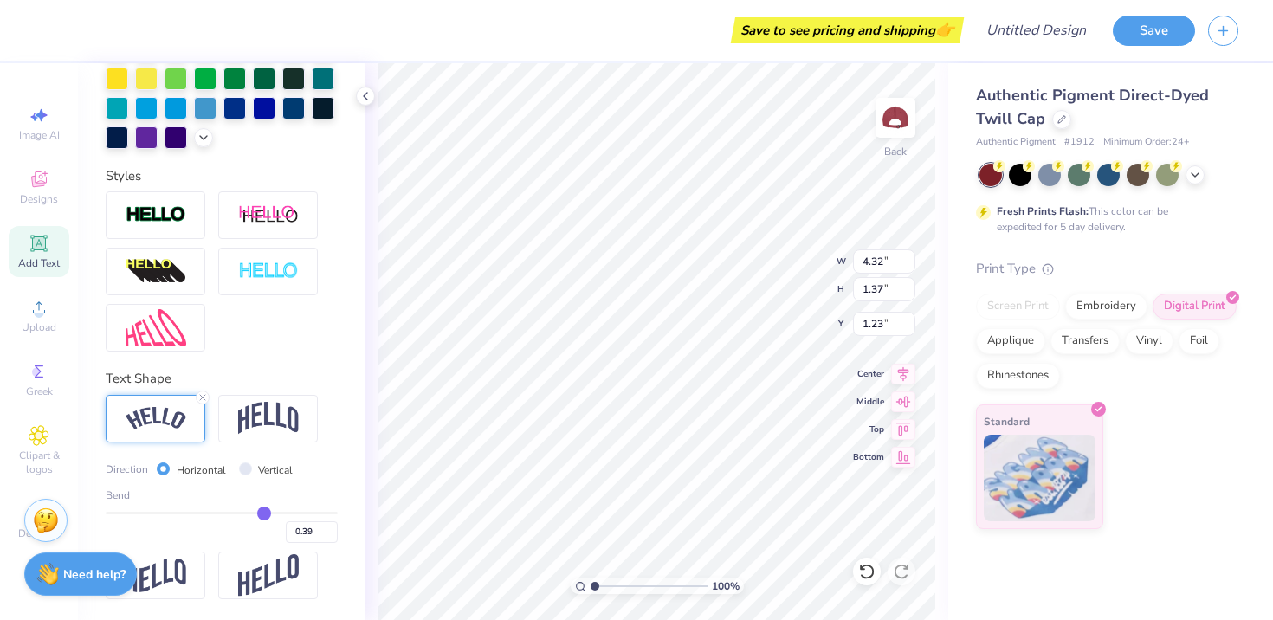
type input "0.38"
type input "0.37"
type input "0.36"
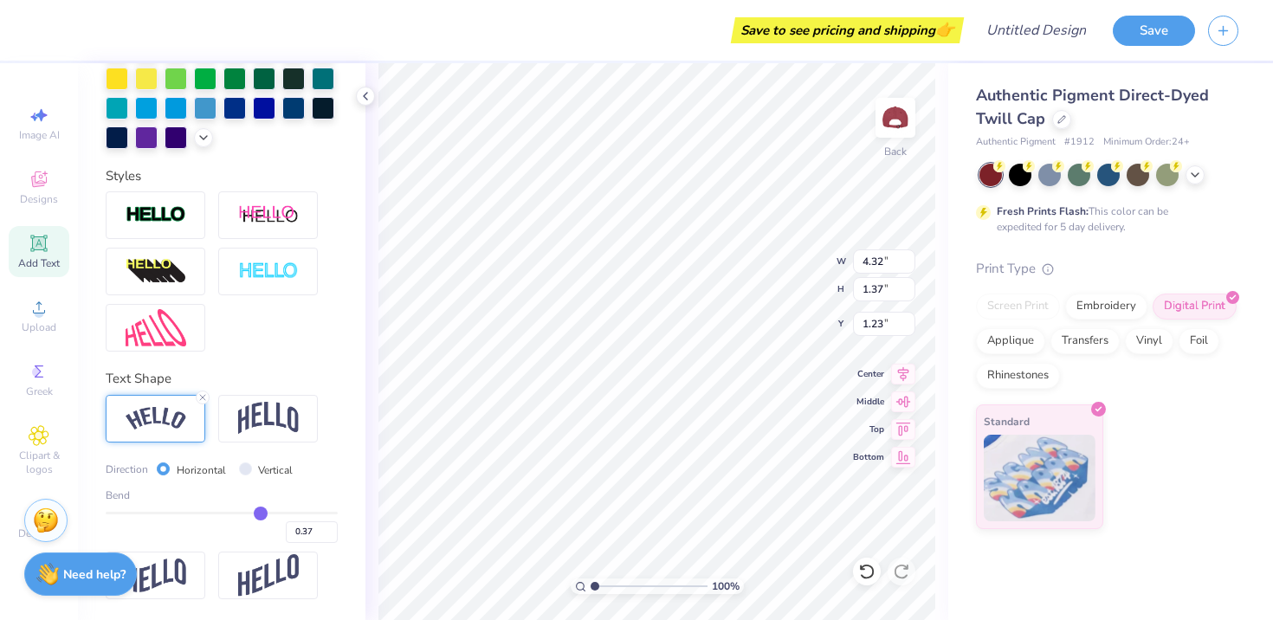
type input "0.36"
type input "0.35"
type input "0.34"
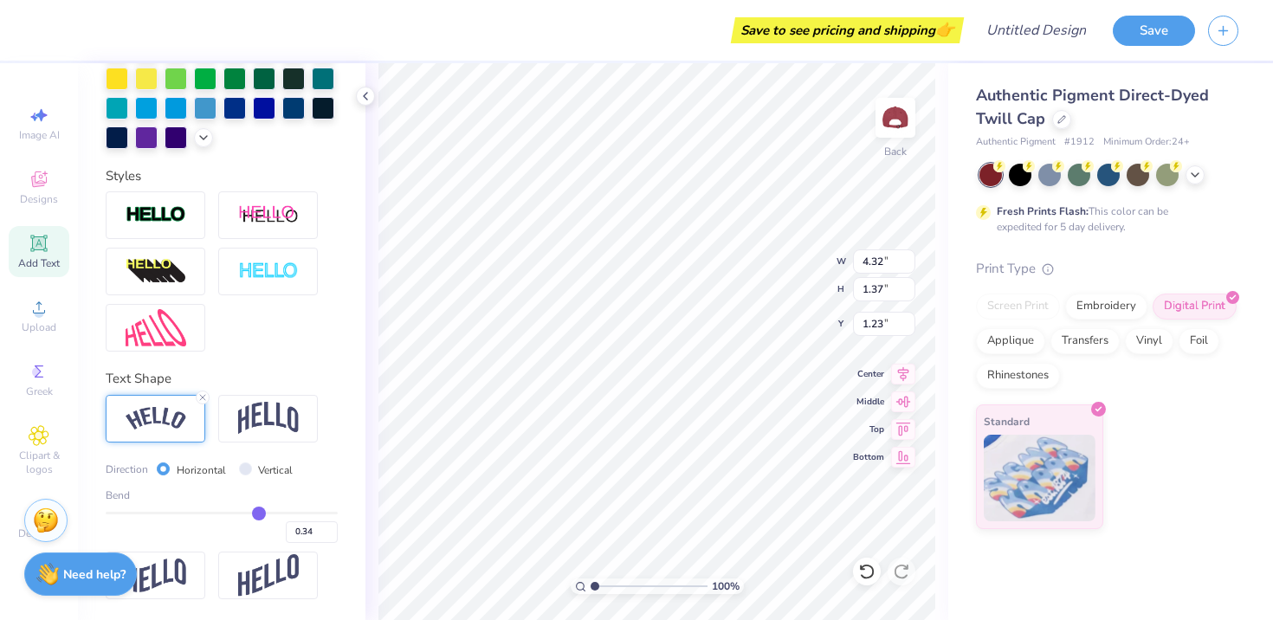
type input "0.33"
type input "0.32"
type input "0.31"
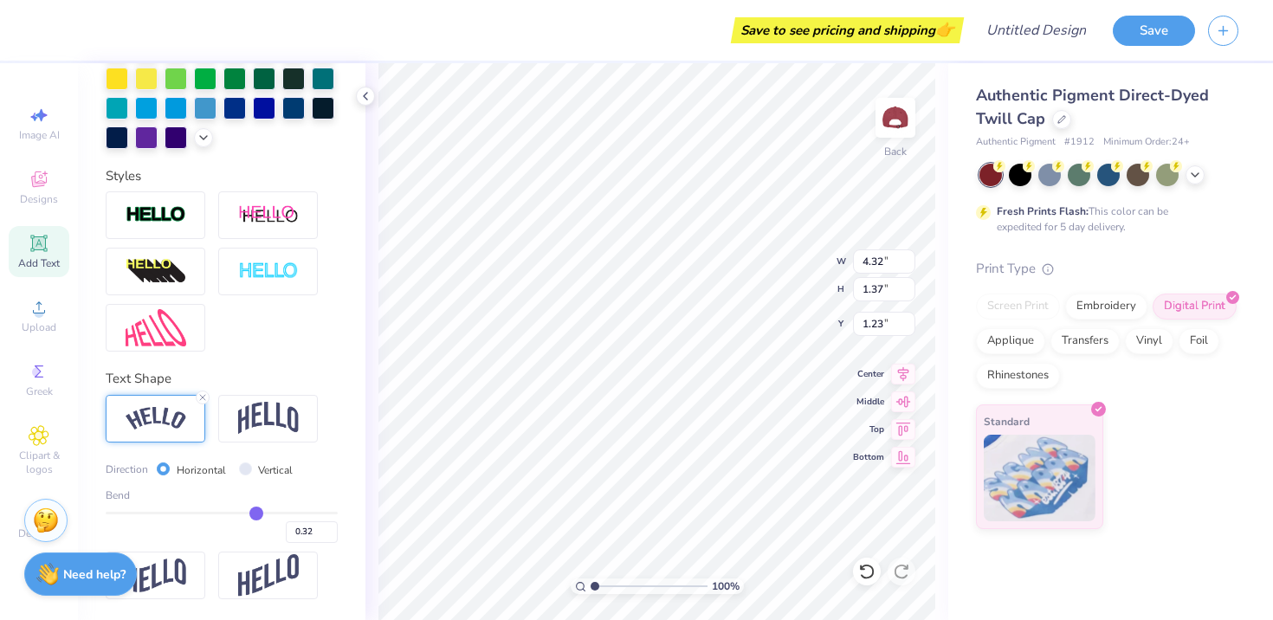
type input "0.31"
type input "0.3"
type input "0.30"
drag, startPoint x: 279, startPoint y: 514, endPoint x: 254, endPoint y: 515, distance: 25.2
type input "0.3"
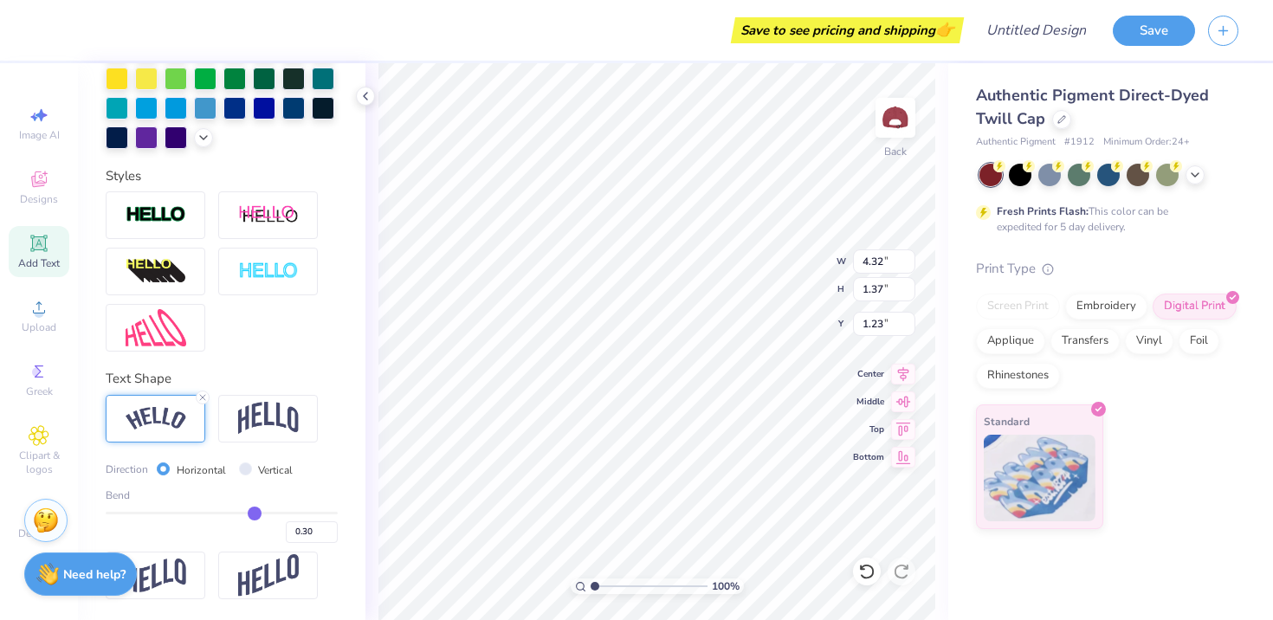
click at [254, 514] on input "range" at bounding box center [222, 513] width 232 height 3
type input "4.02"
type input "1.03"
type input "1.40"
type input "0.29"
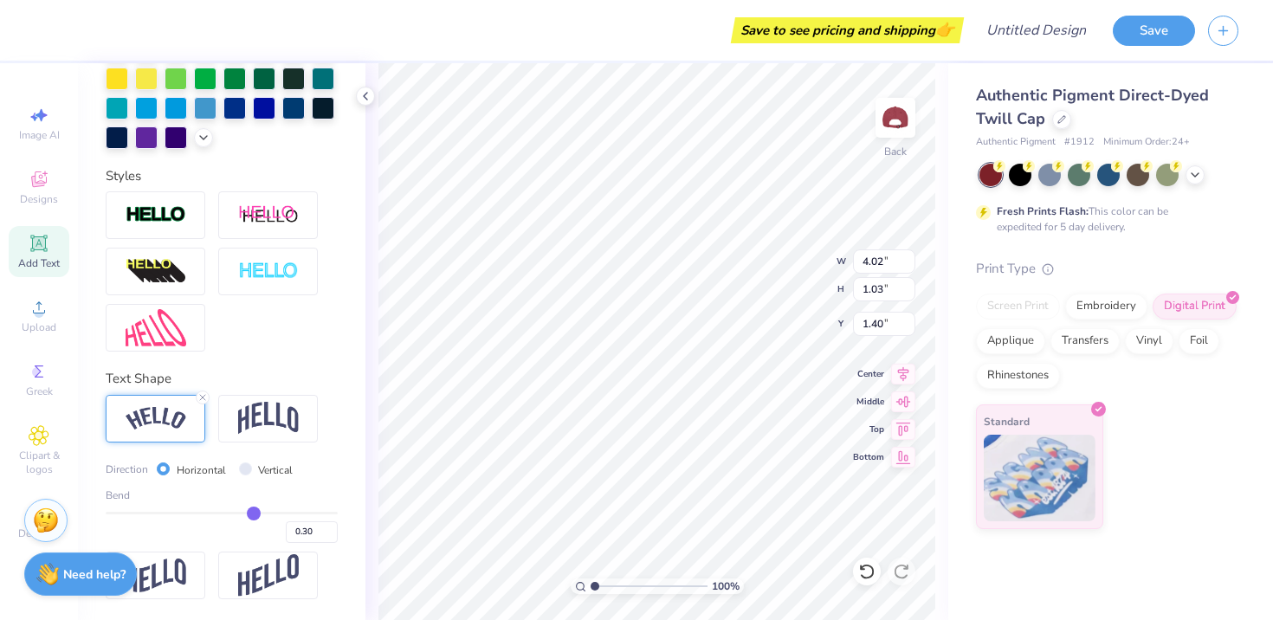
type input "0.29"
type input "0.28"
type input "0.27"
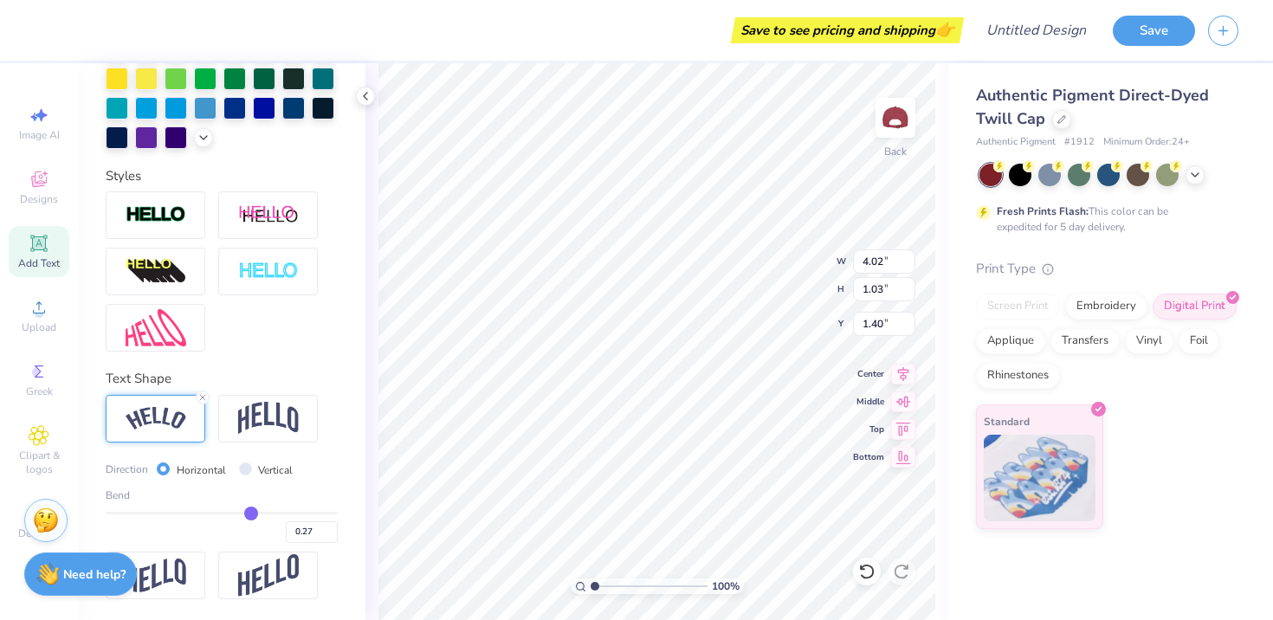
type input "0.26"
type input "0.25"
type input "0.24"
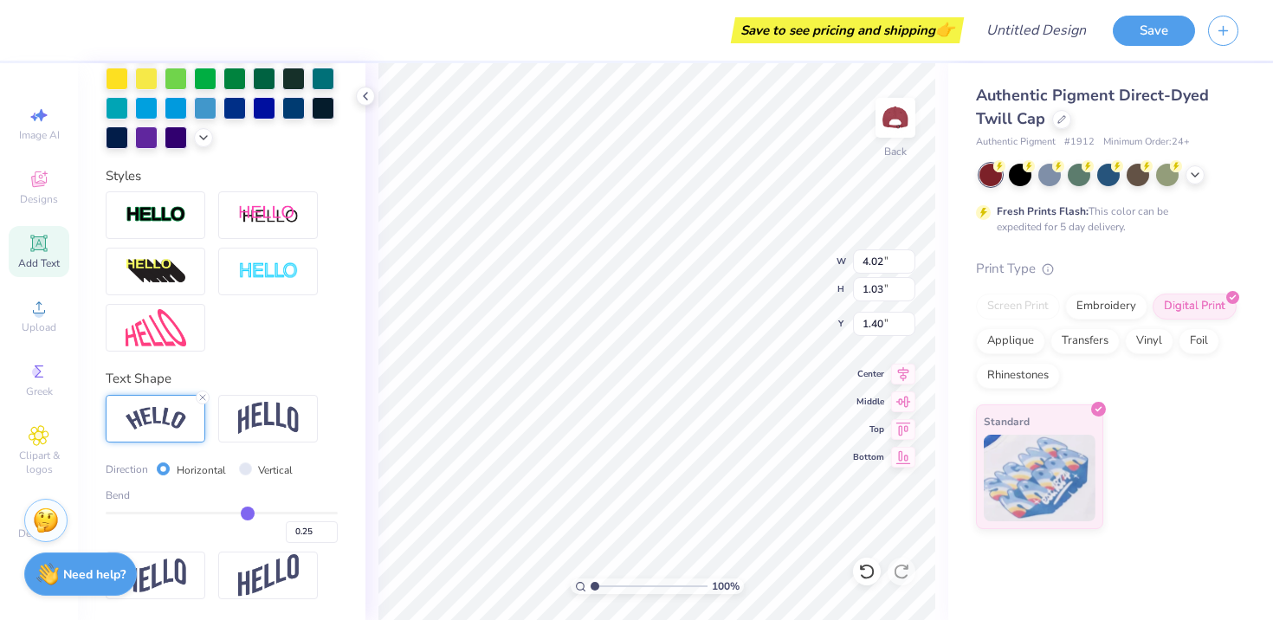
type input "0.24"
type input "0.23"
type input "0.21"
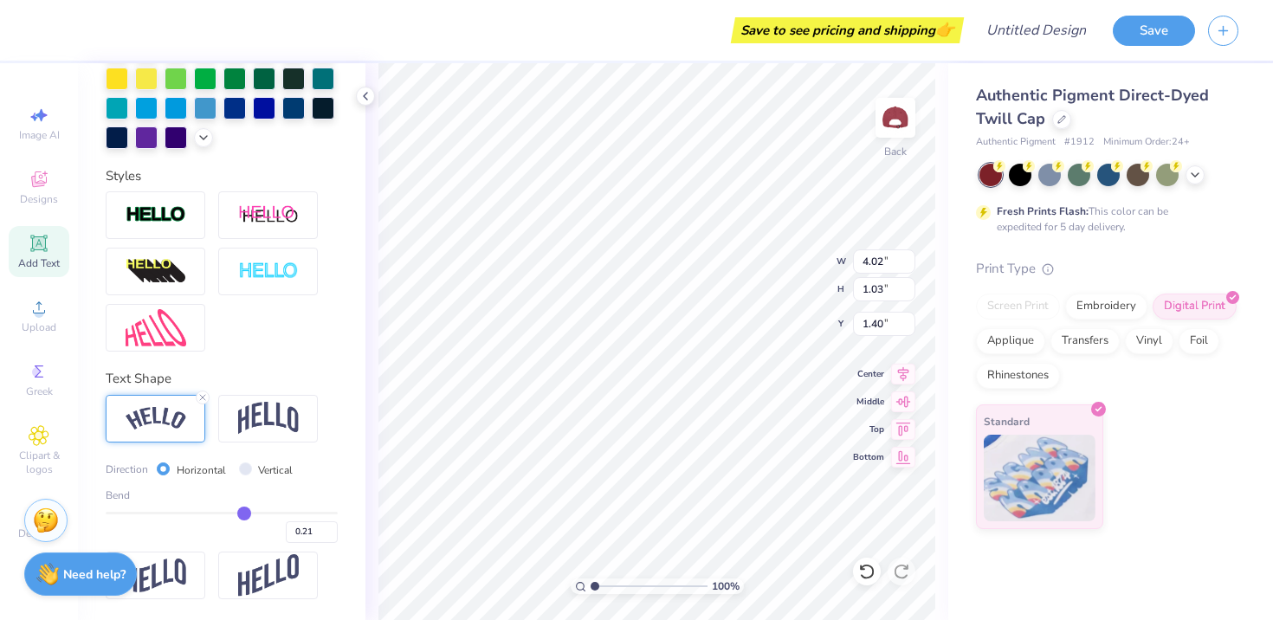
type input "0.2"
type input "0.20"
type input "0.19"
type input "0.17"
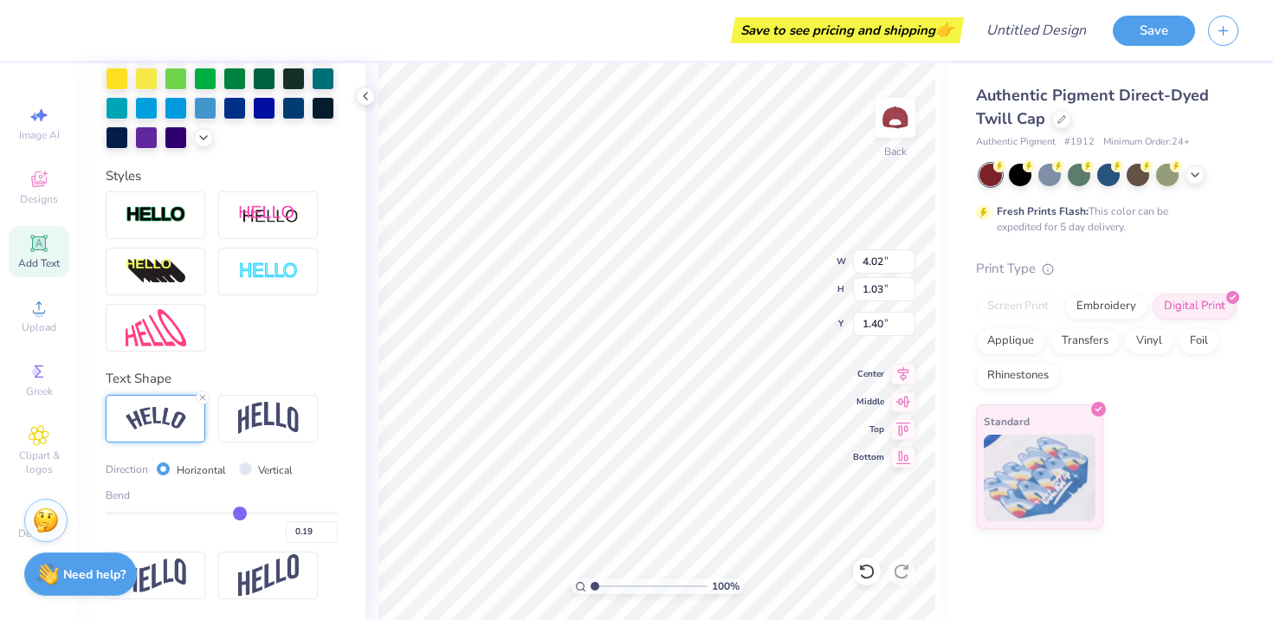
type input "0.17"
type input "0.16"
type input "0.15"
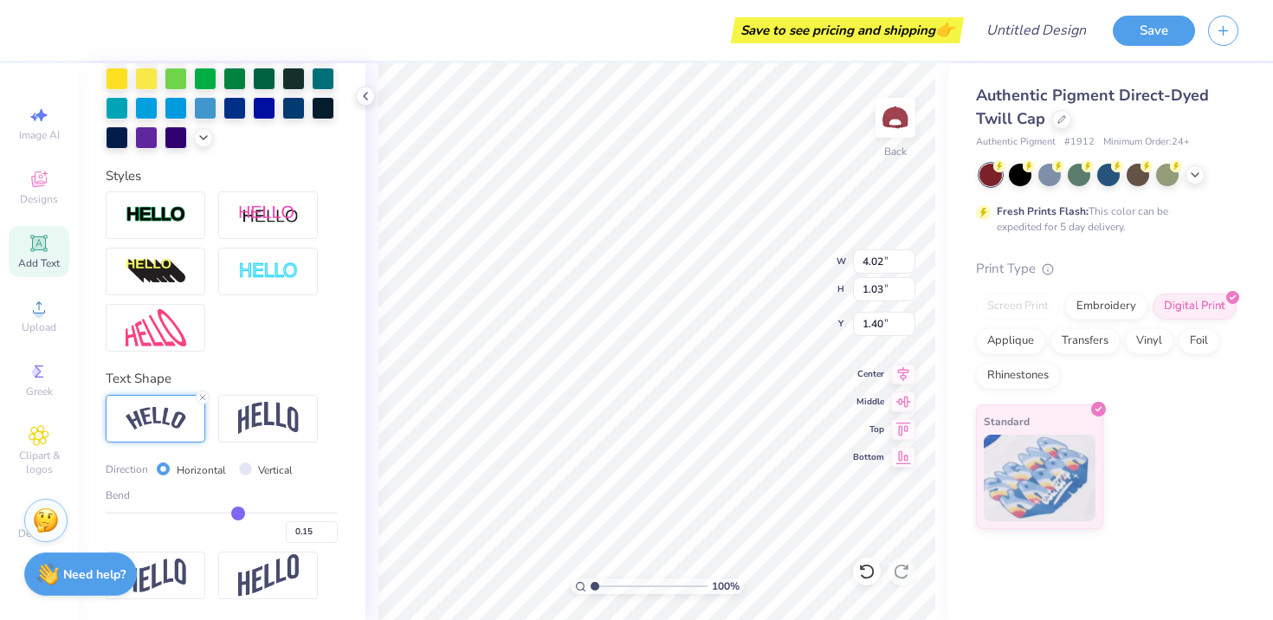
type input "0.14"
drag, startPoint x: 254, startPoint y: 515, endPoint x: 236, endPoint y: 516, distance: 17.3
type input "0.14"
click at [236, 514] on input "range" at bounding box center [222, 513] width 232 height 3
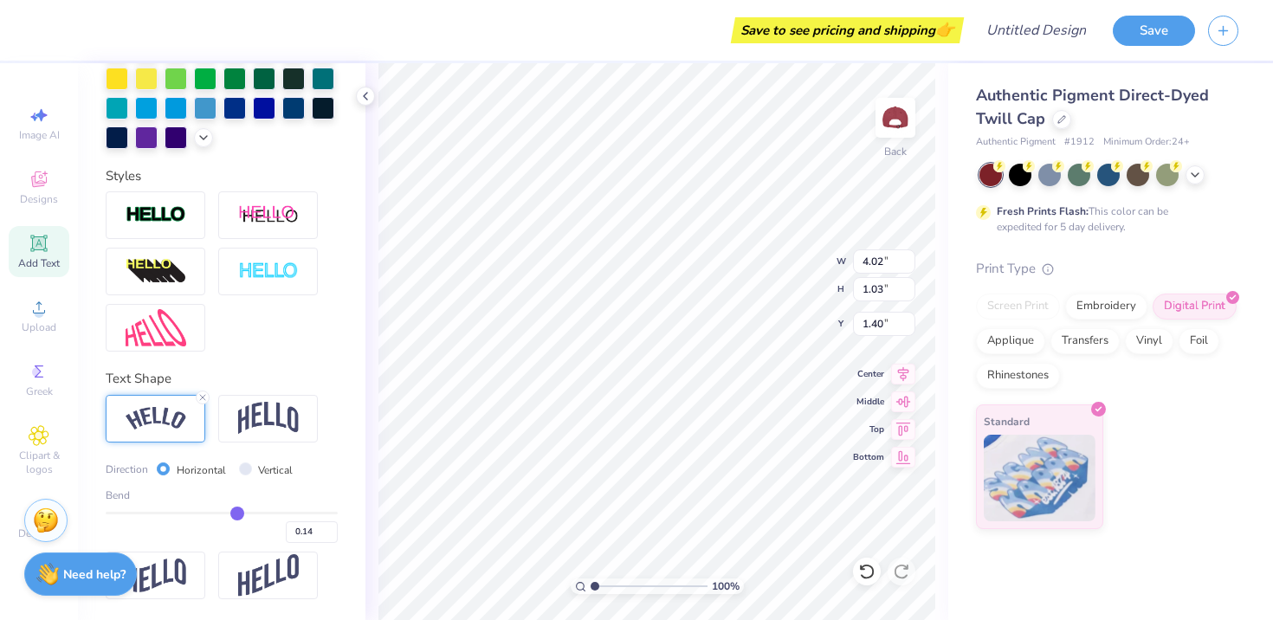
type input "3.82"
type input "0.88"
type input "1.48"
click at [202, 402] on icon at bounding box center [202, 397] width 10 height 10
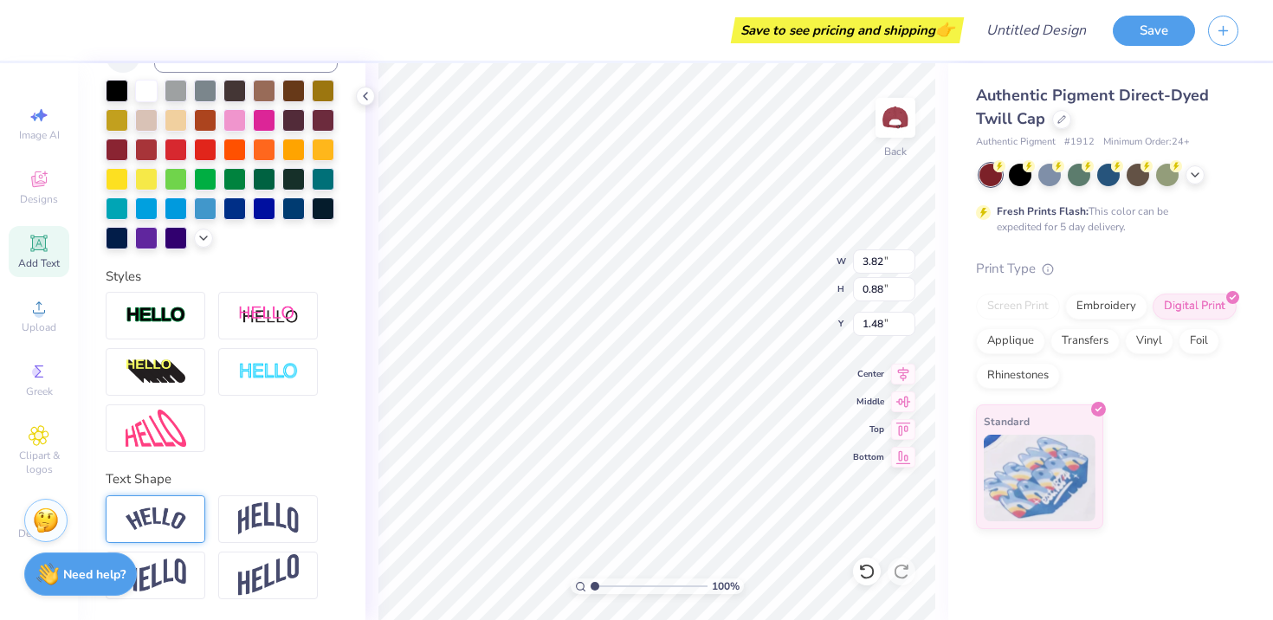
type input "3.67"
type input "0.87"
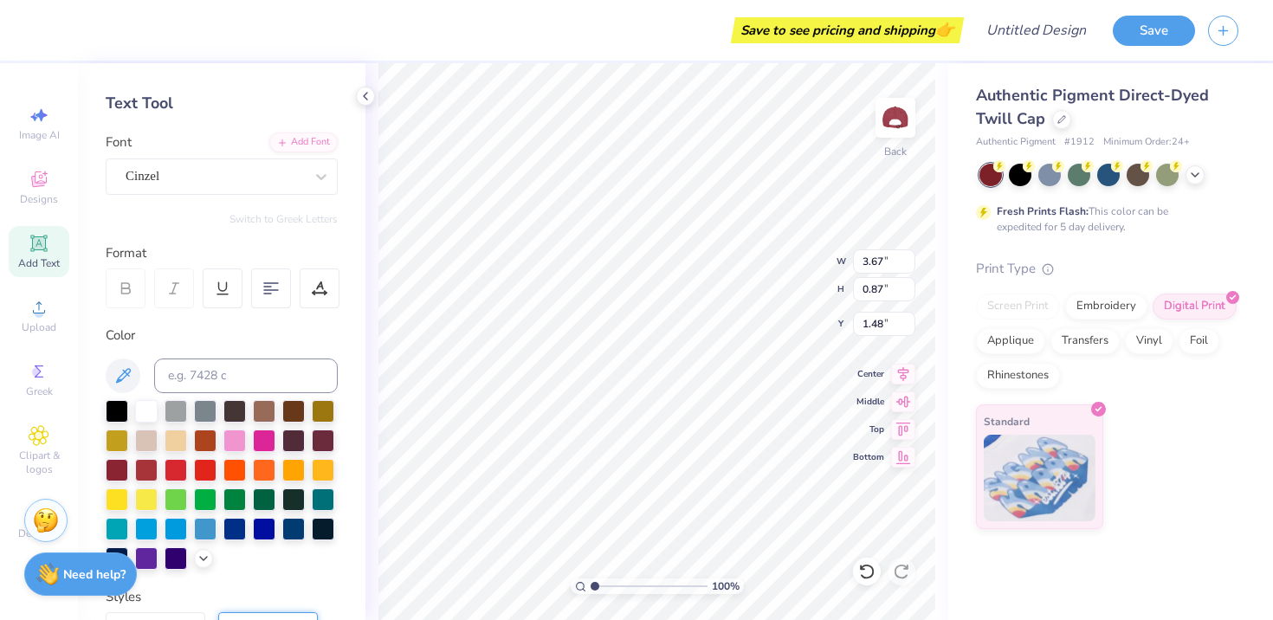
scroll to position [0, 0]
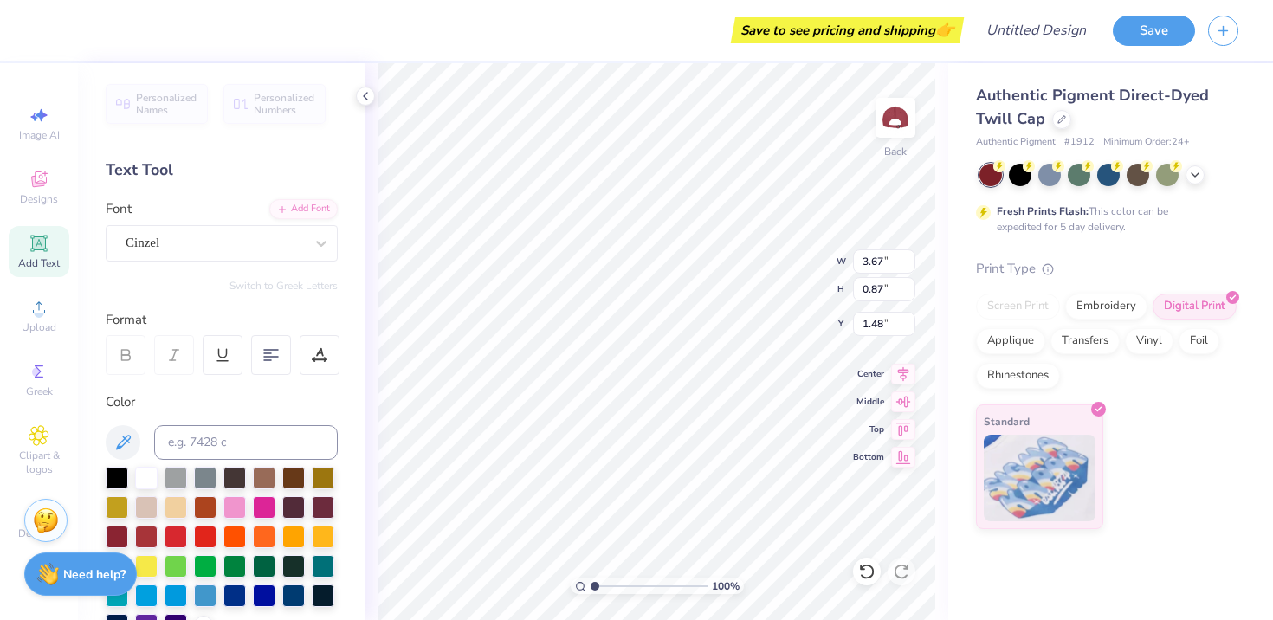
click at [363, 394] on div "Personalized Names Personalized Numbers Text Tool Add Font Font Cinzel Switch t…" at bounding box center [222, 341] width 288 height 557
click at [48, 243] on icon at bounding box center [39, 243] width 21 height 21
type input "0.69"
type textarea "AMTC"
click at [262, 249] on div "Super Dream" at bounding box center [215, 243] width 182 height 27
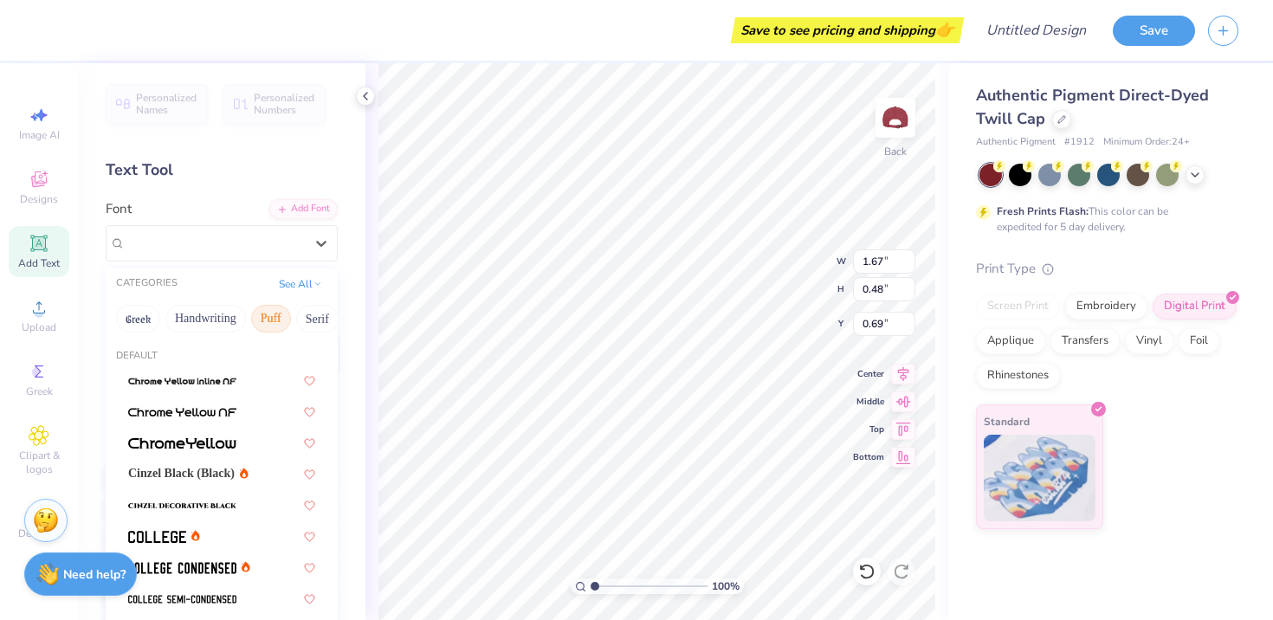
scroll to position [0, 8]
click at [235, 470] on span "Cinzel Black (Black)" at bounding box center [181, 473] width 107 height 18
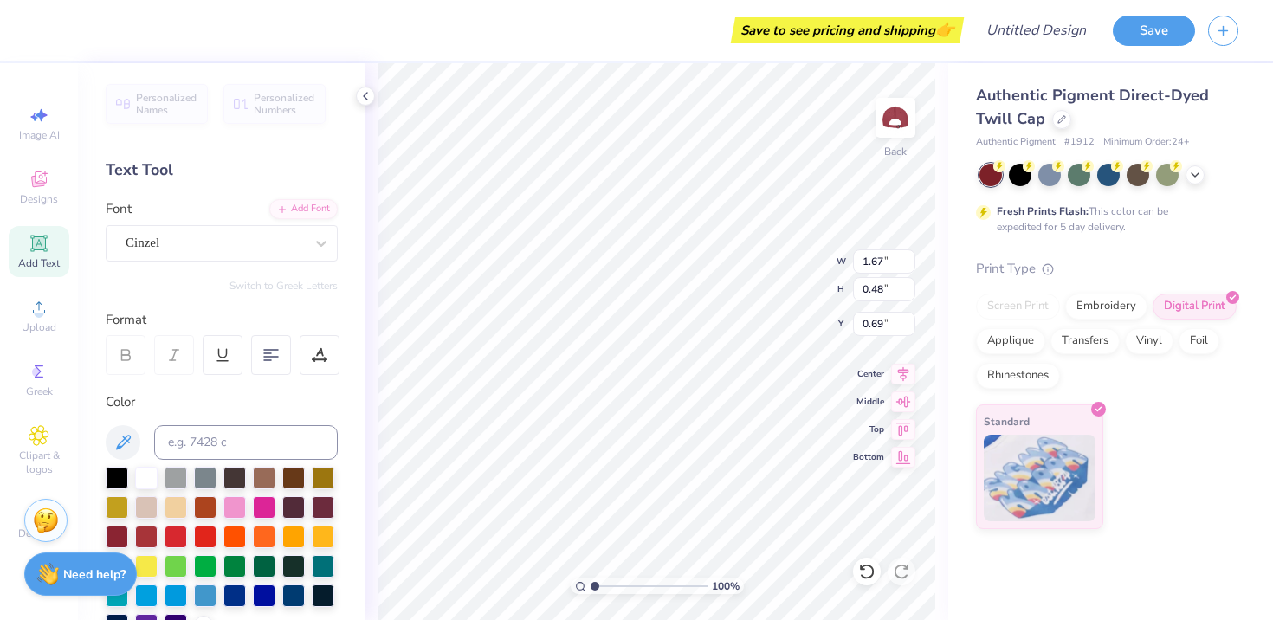
click at [354, 239] on div "Personalized Names Personalized Numbers Text Tool Add Font Font Cinzel Switch t…" at bounding box center [222, 341] width 288 height 557
click at [323, 506] on div at bounding box center [323, 506] width 23 height 23
type input "1.63"
type input "3.42"
type input "0.81"
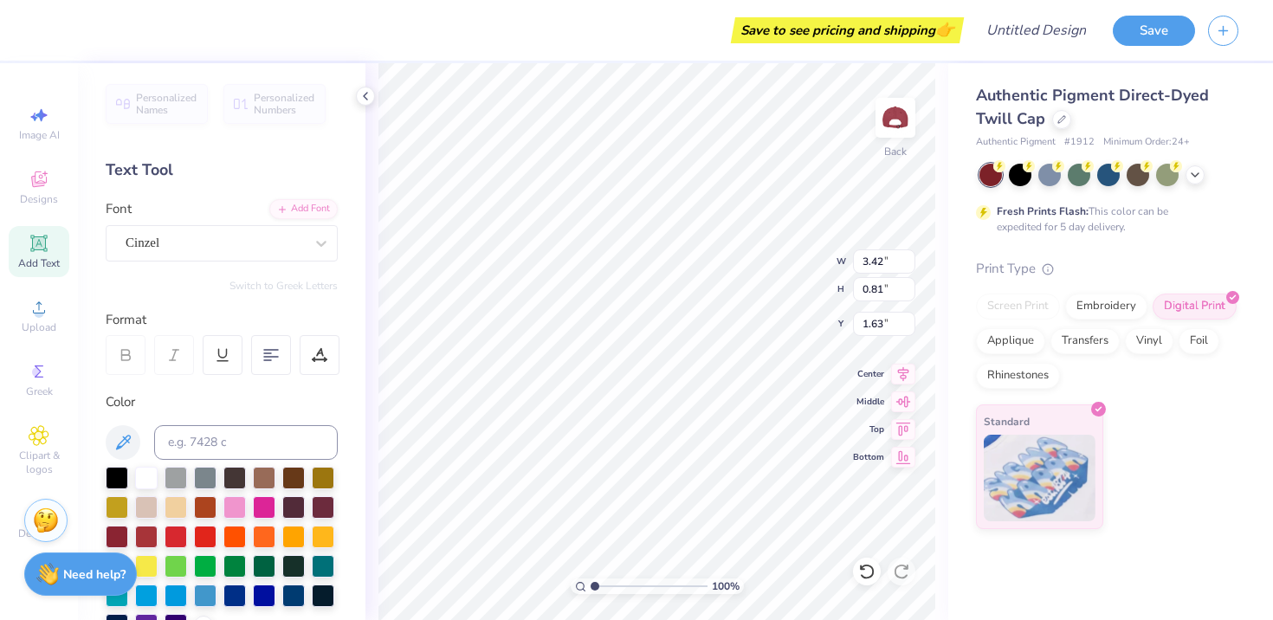
type input "1.54"
type input "3.80"
type input "0.90"
type input "1.45"
click at [237, 250] on div "Cinzel" at bounding box center [215, 243] width 182 height 27
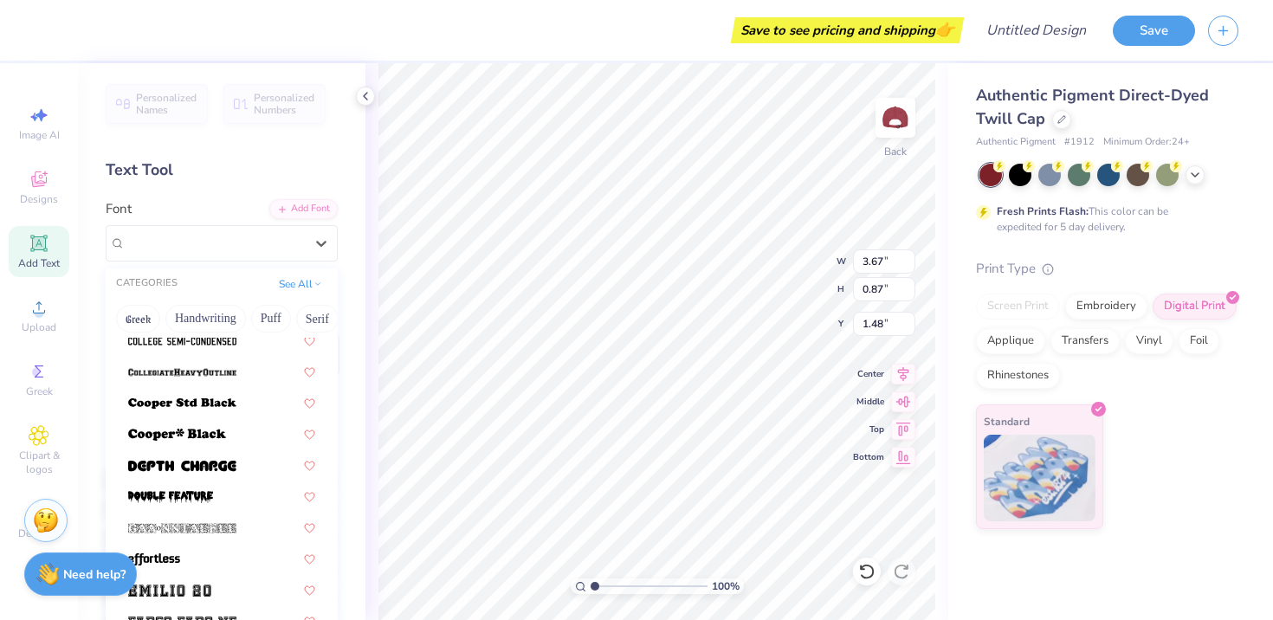
scroll to position [262, 0]
